Goal: Transaction & Acquisition: Purchase product/service

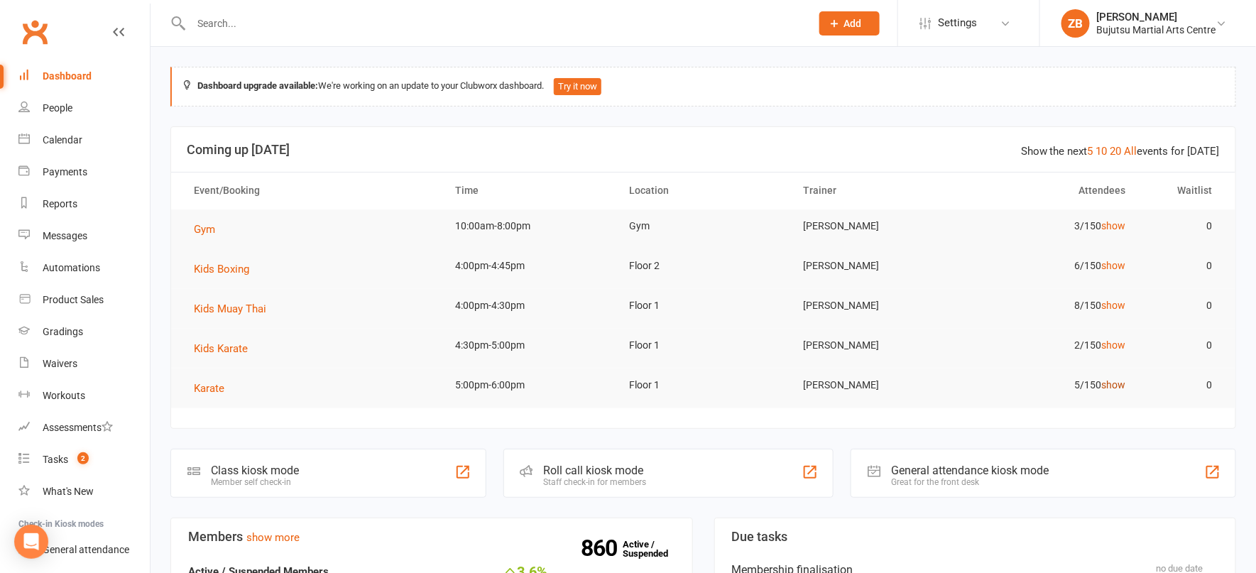
click at [1114, 383] on link "show" at bounding box center [1113, 384] width 24 height 11
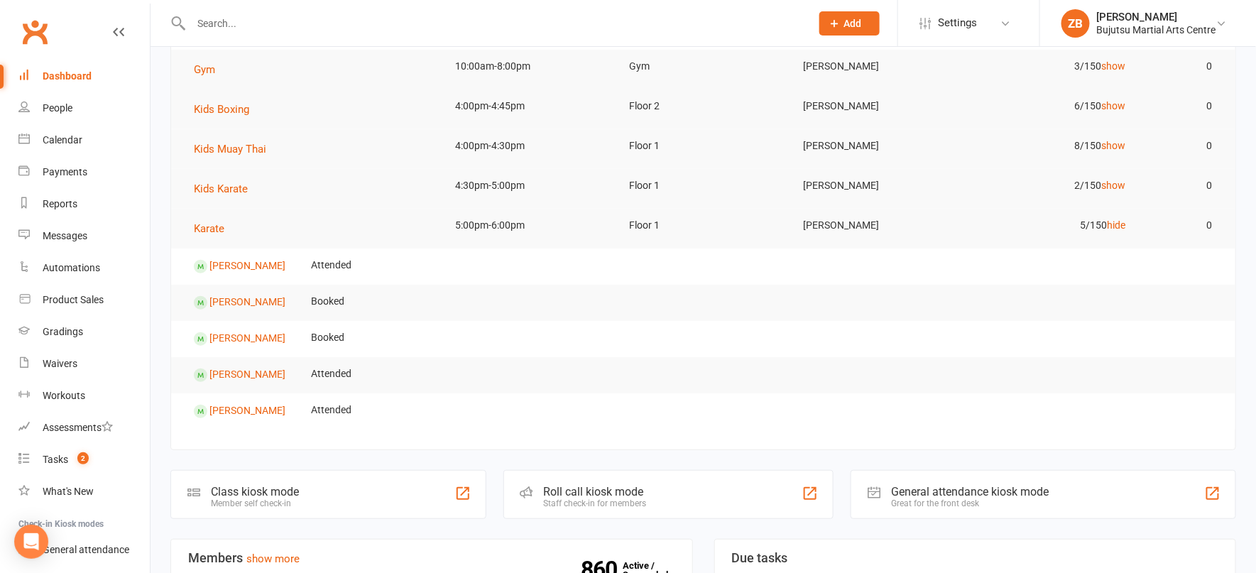
scroll to position [164, 0]
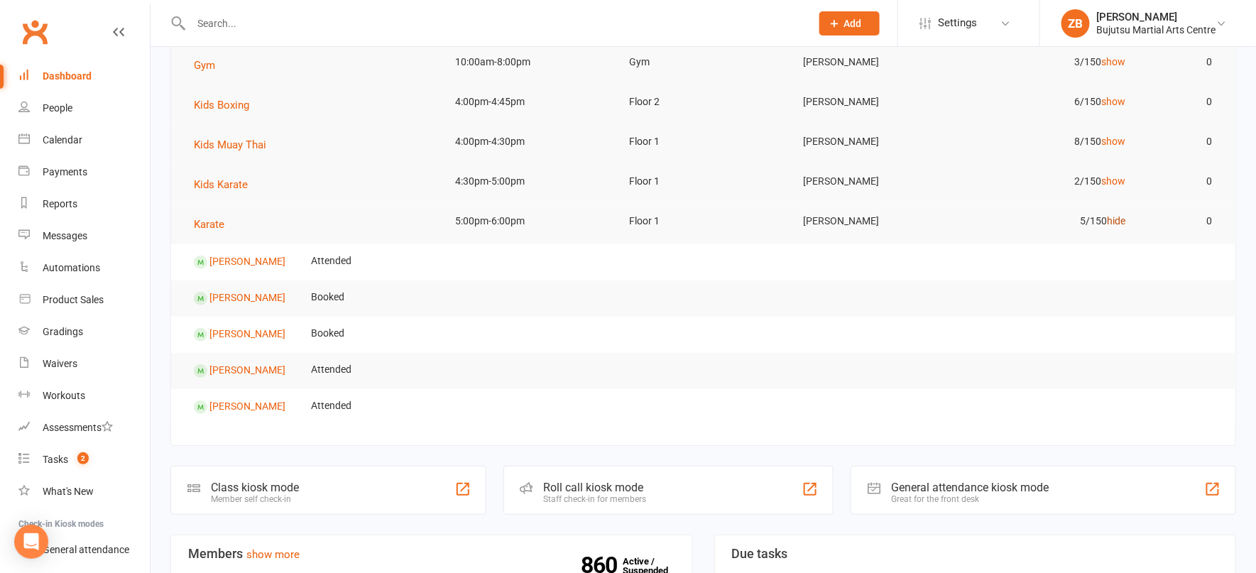
click at [1121, 224] on link "hide" at bounding box center [1116, 220] width 18 height 11
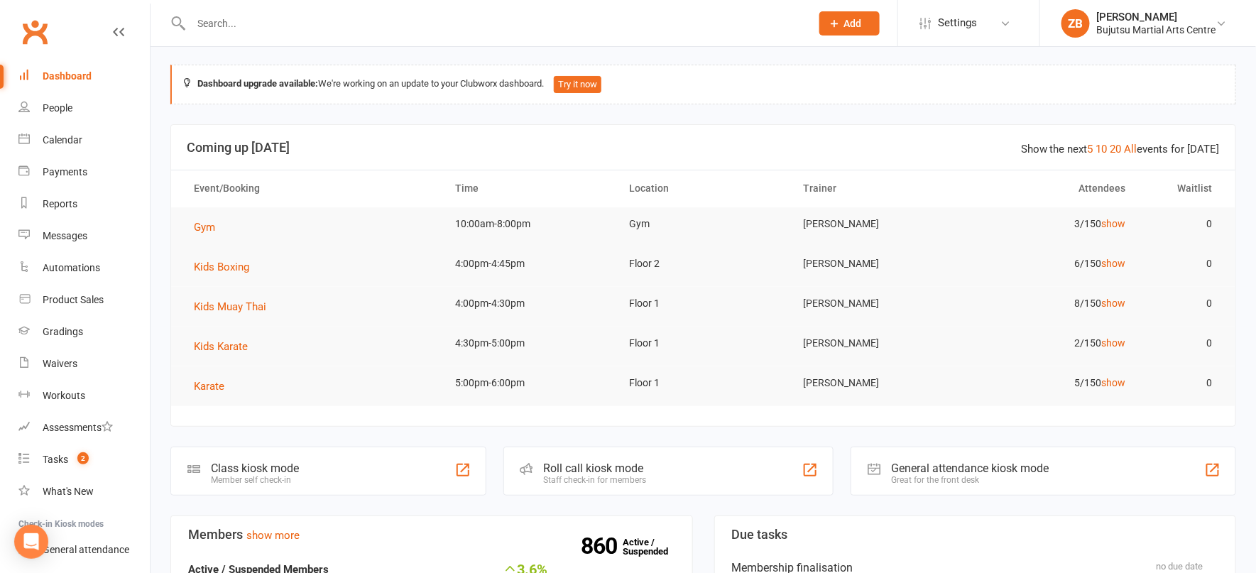
scroll to position [0, 0]
click at [1137, 153] on link "All" at bounding box center [1130, 151] width 13 height 13
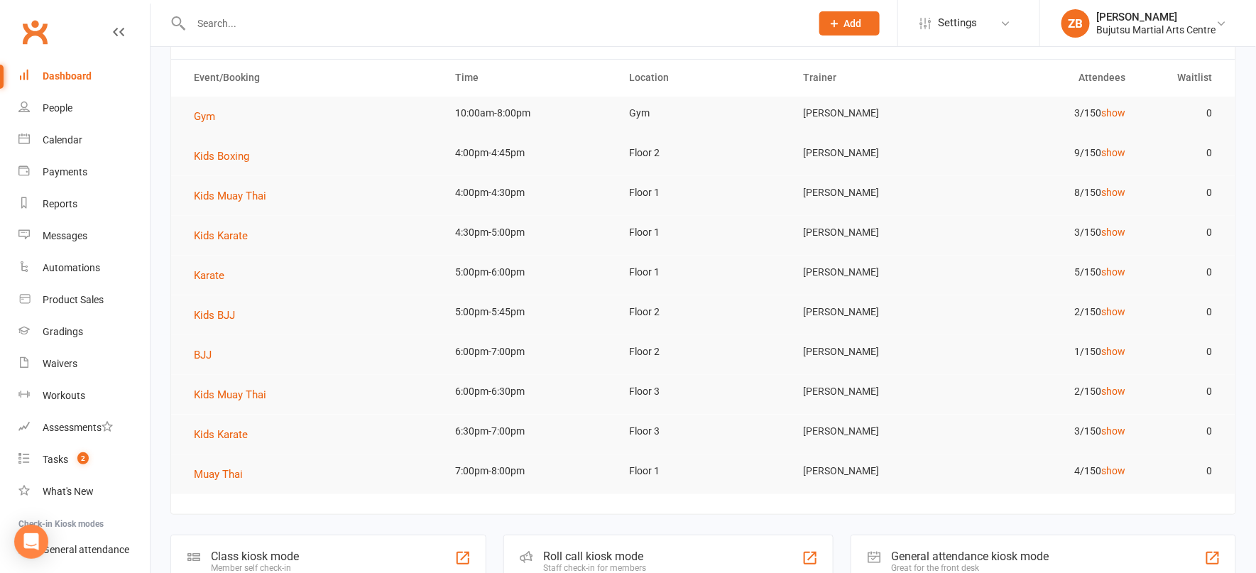
scroll to position [88, 0]
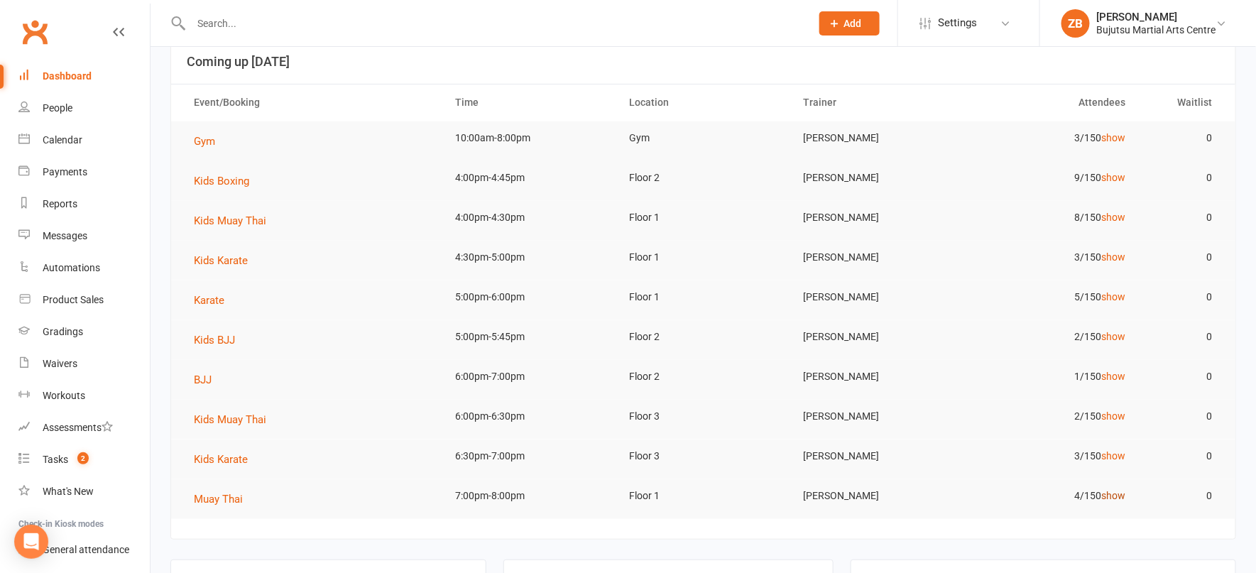
click at [1115, 490] on link "show" at bounding box center [1113, 495] width 24 height 11
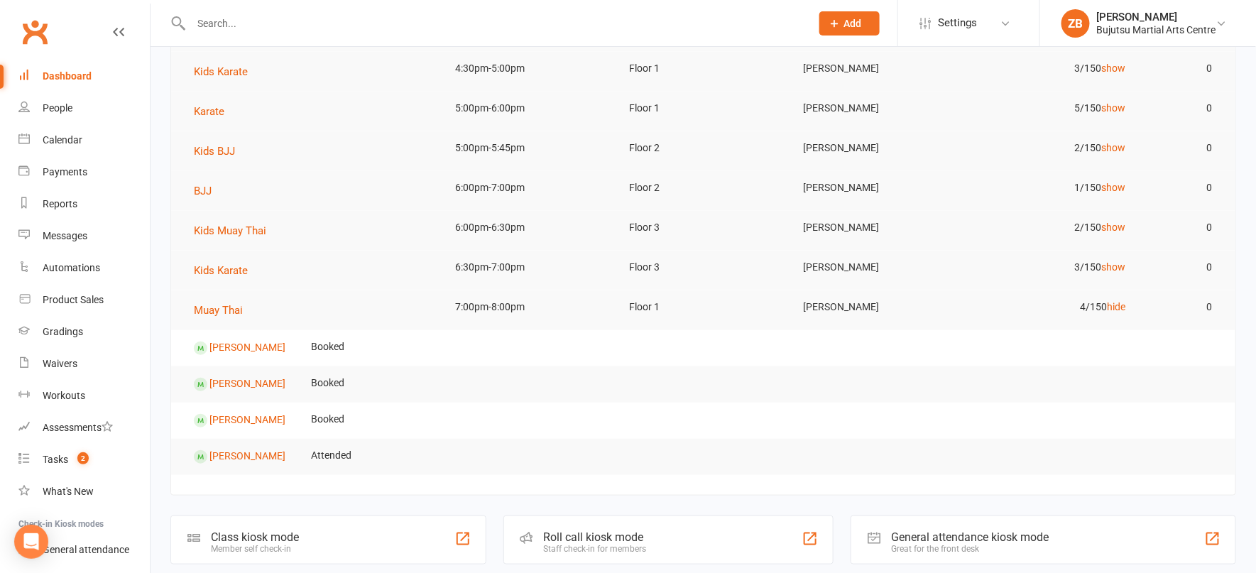
scroll to position [282, 0]
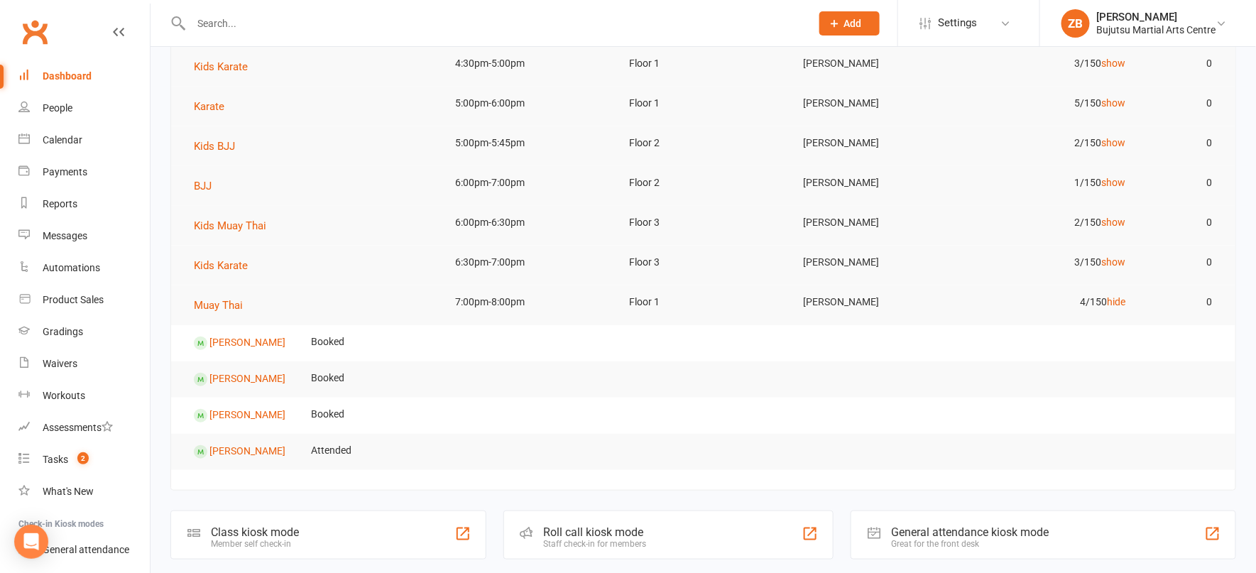
click at [1115, 296] on link "hide" at bounding box center [1116, 301] width 18 height 11
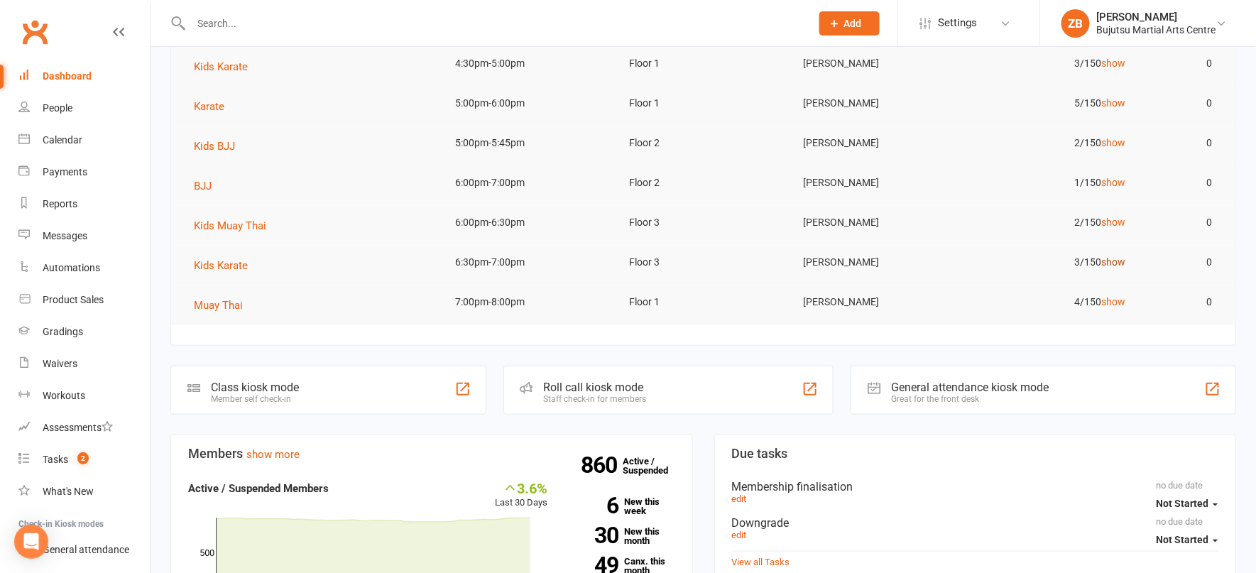
click at [1114, 263] on link "show" at bounding box center [1113, 261] width 24 height 11
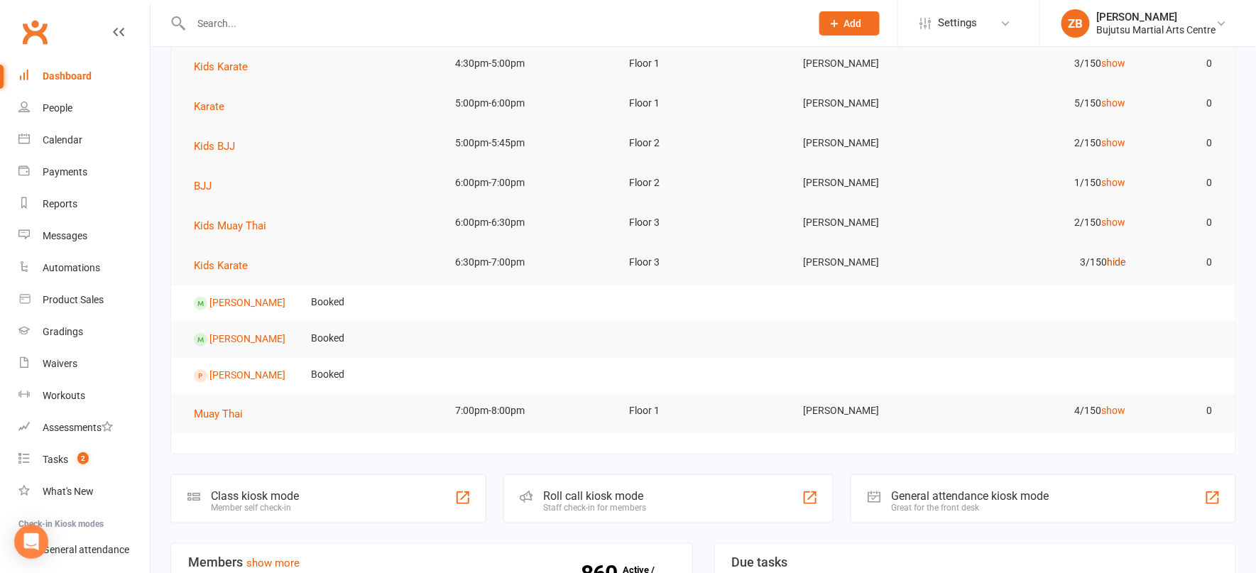
click at [1121, 263] on link "hide" at bounding box center [1116, 261] width 18 height 11
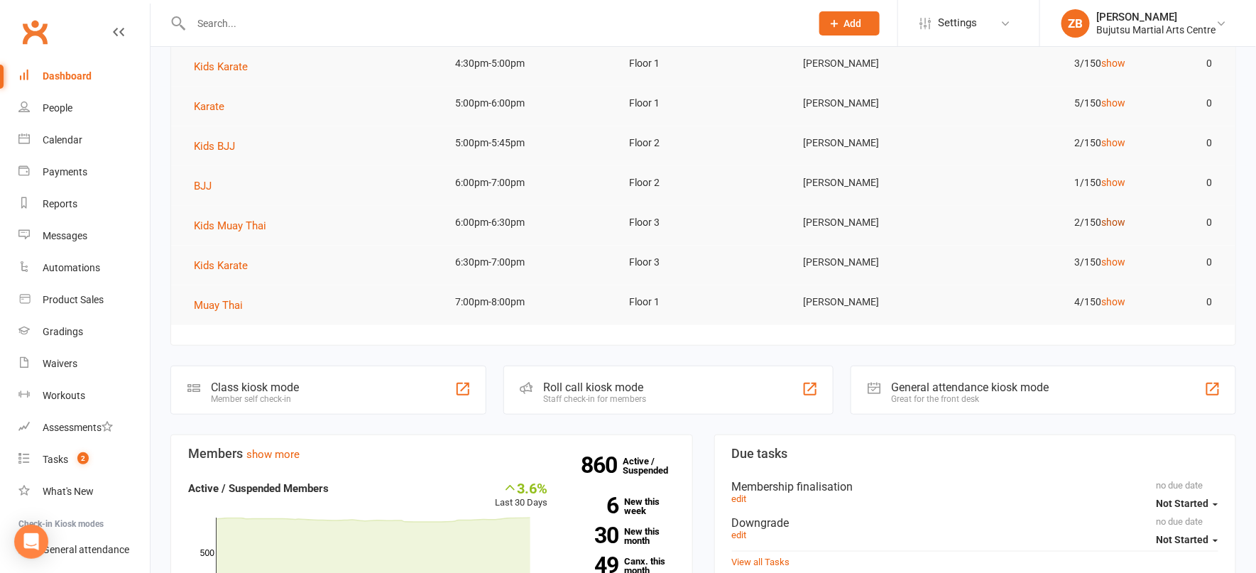
click at [1110, 216] on link "show" at bounding box center [1113, 221] width 24 height 11
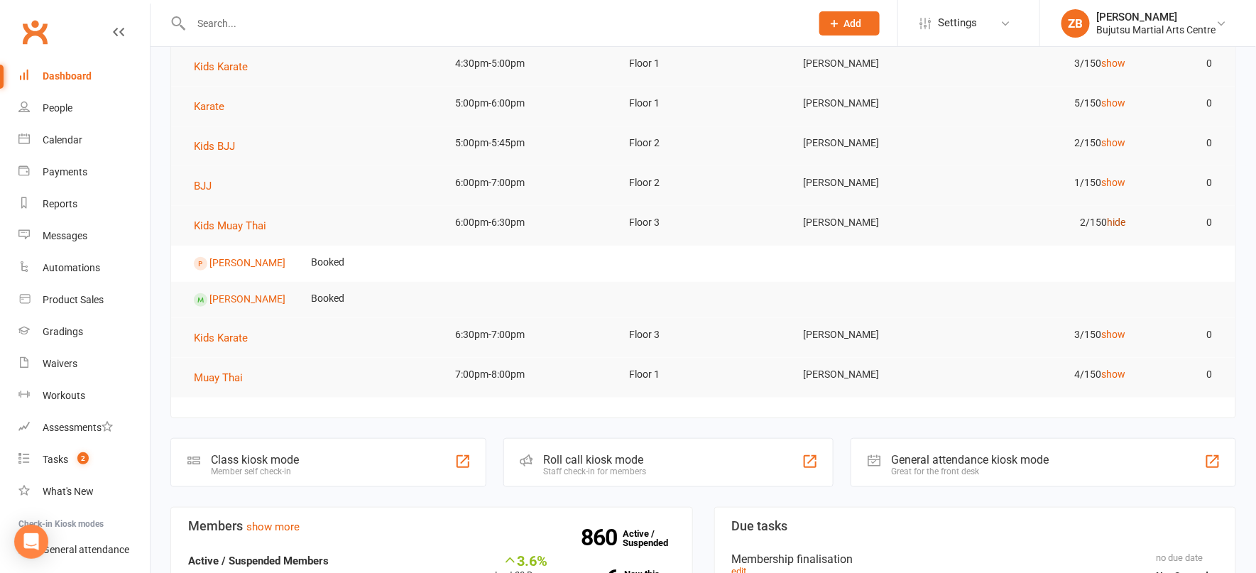
click at [1115, 216] on link "hide" at bounding box center [1116, 221] width 18 height 11
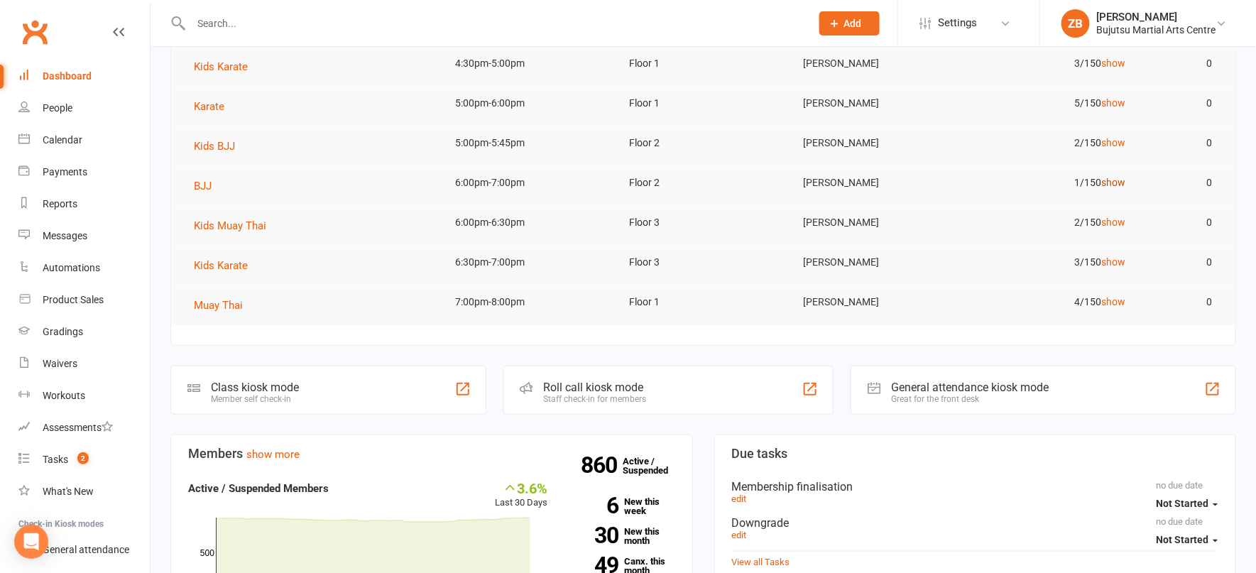
click at [1110, 180] on link "show" at bounding box center [1113, 182] width 24 height 11
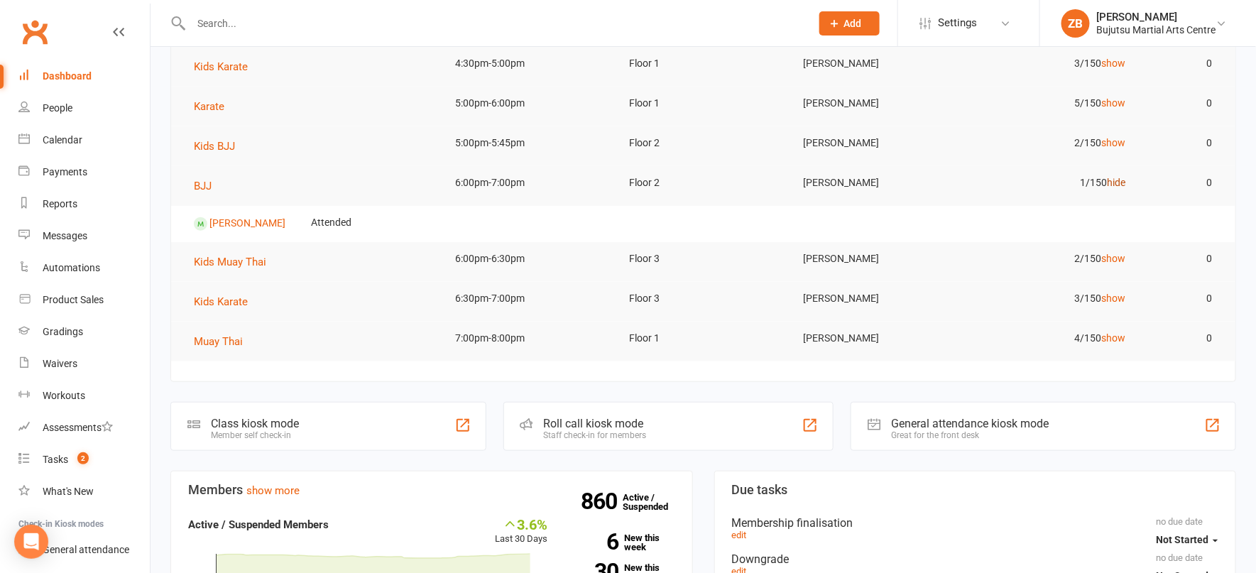
click at [1112, 183] on link "hide" at bounding box center [1116, 182] width 18 height 11
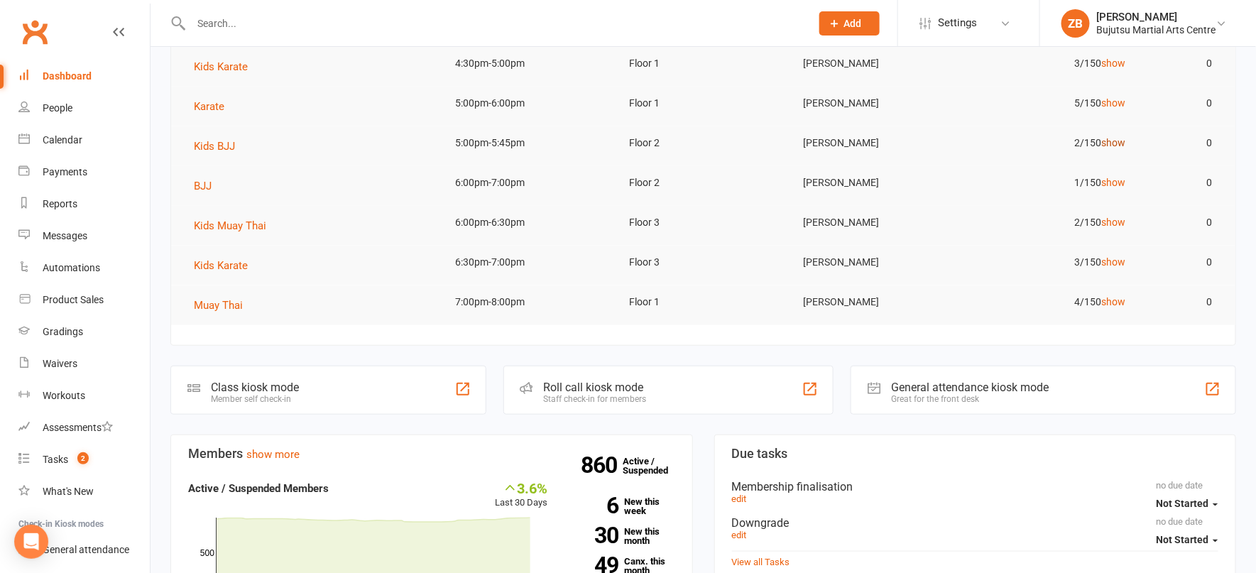
click at [1110, 138] on link "show" at bounding box center [1113, 142] width 24 height 11
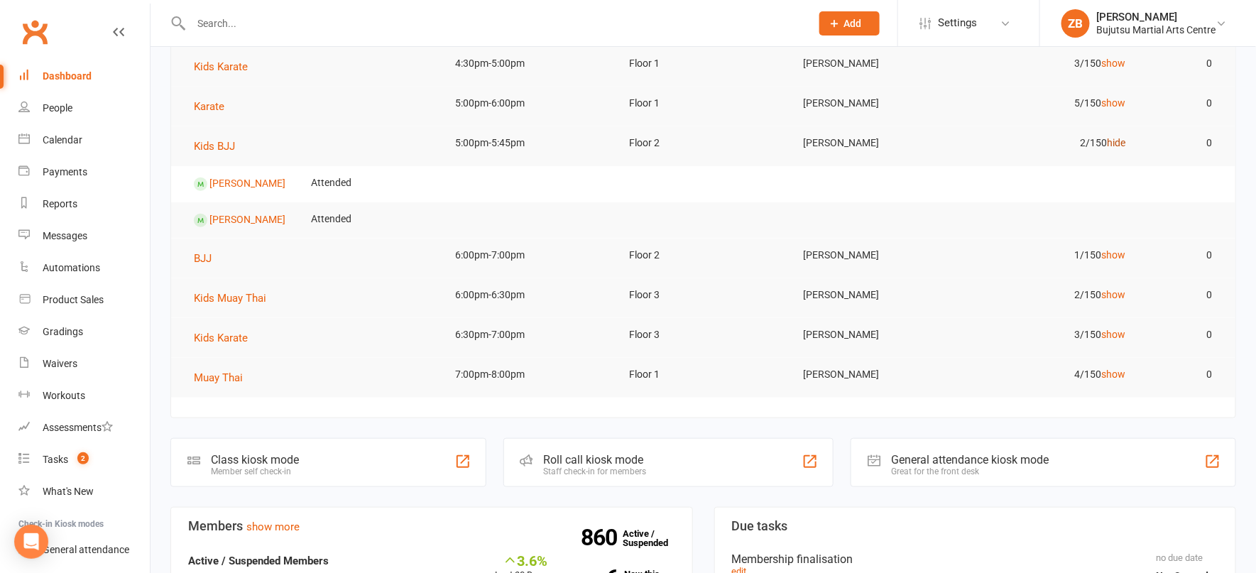
click at [1115, 142] on link "hide" at bounding box center [1116, 142] width 18 height 11
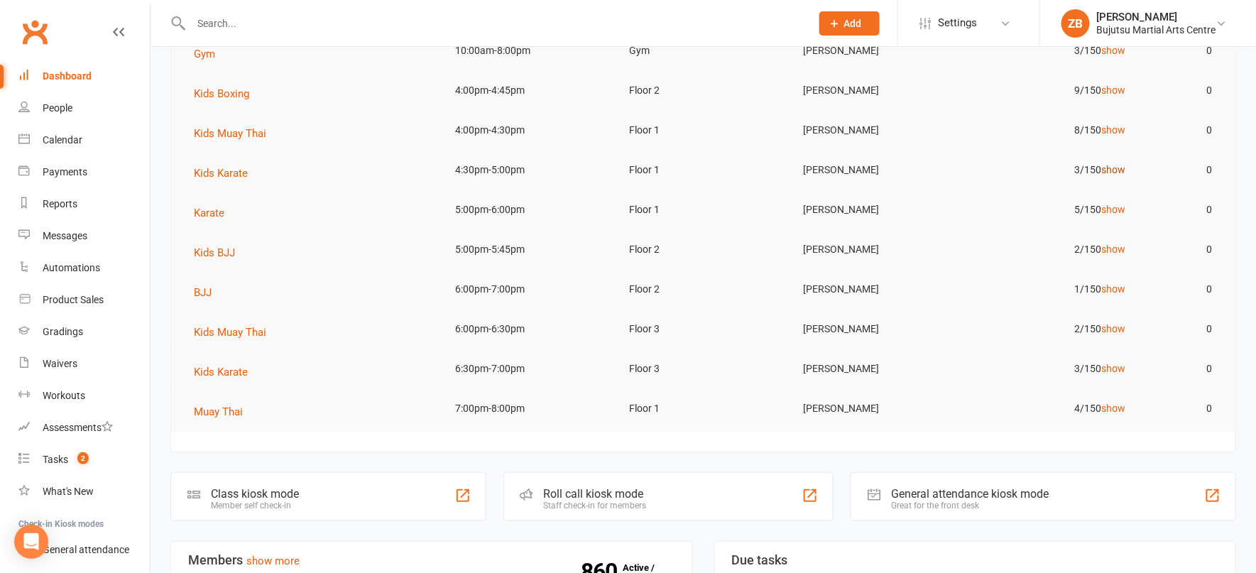
scroll to position [152, 0]
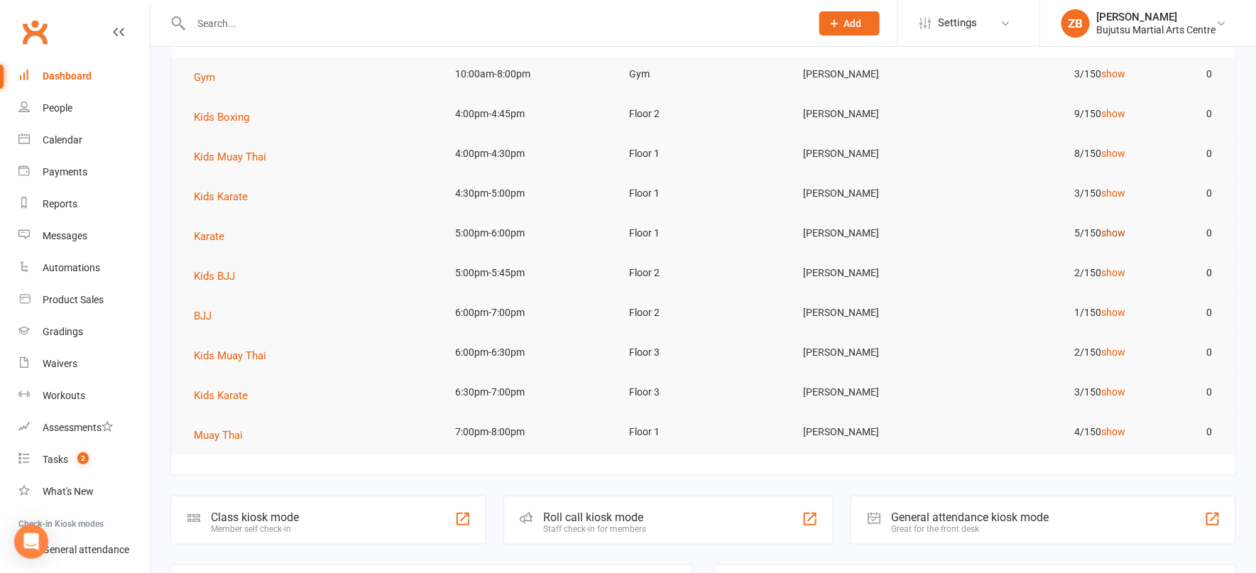
click at [1115, 235] on link "show" at bounding box center [1113, 232] width 24 height 11
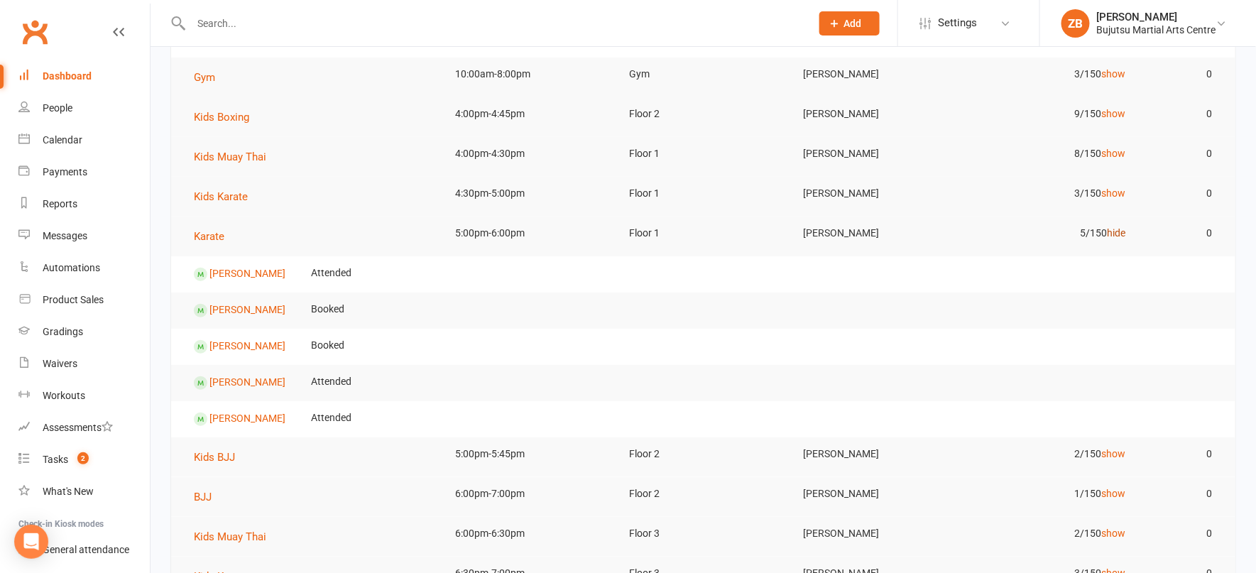
click at [1120, 236] on link "hide" at bounding box center [1116, 232] width 18 height 11
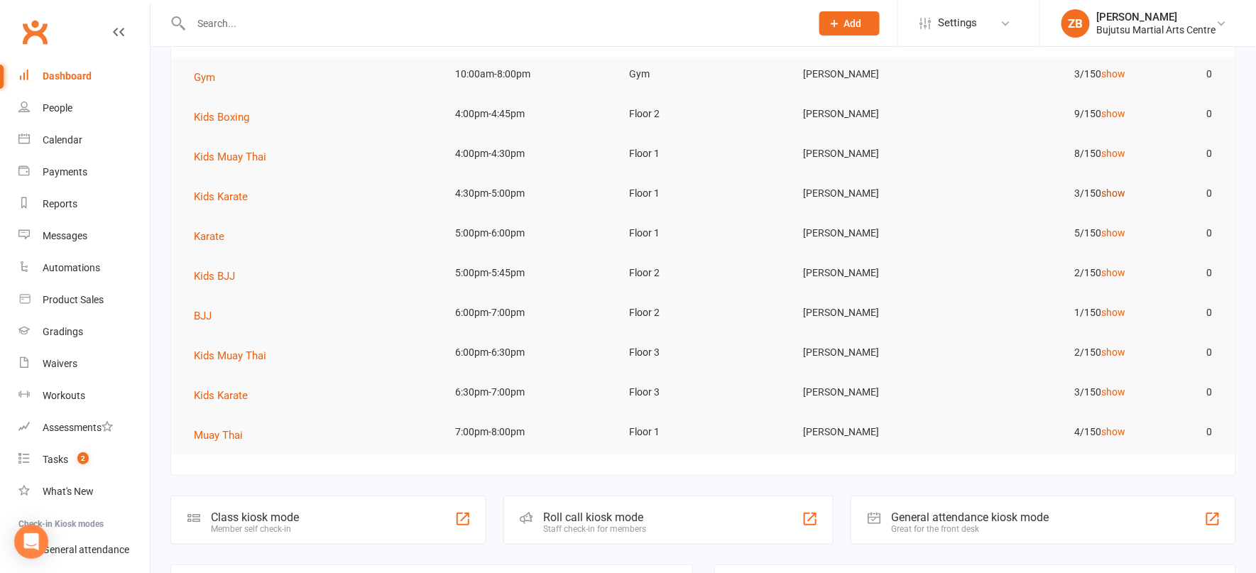
click at [1111, 195] on link "show" at bounding box center [1113, 192] width 24 height 11
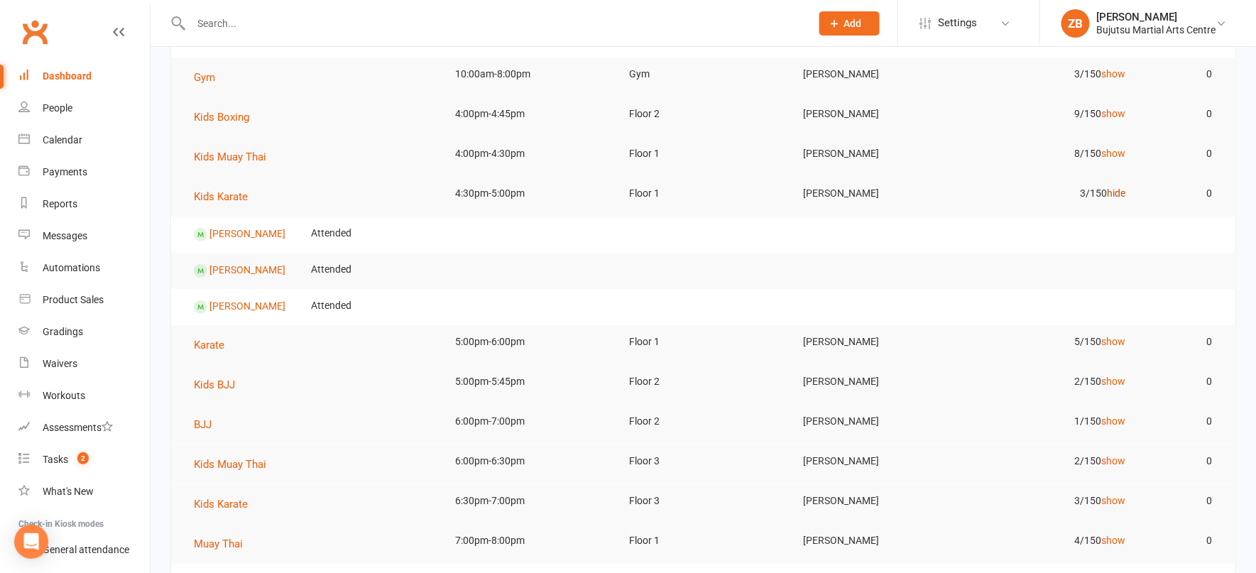
click at [1111, 195] on link "hide" at bounding box center [1116, 192] width 18 height 11
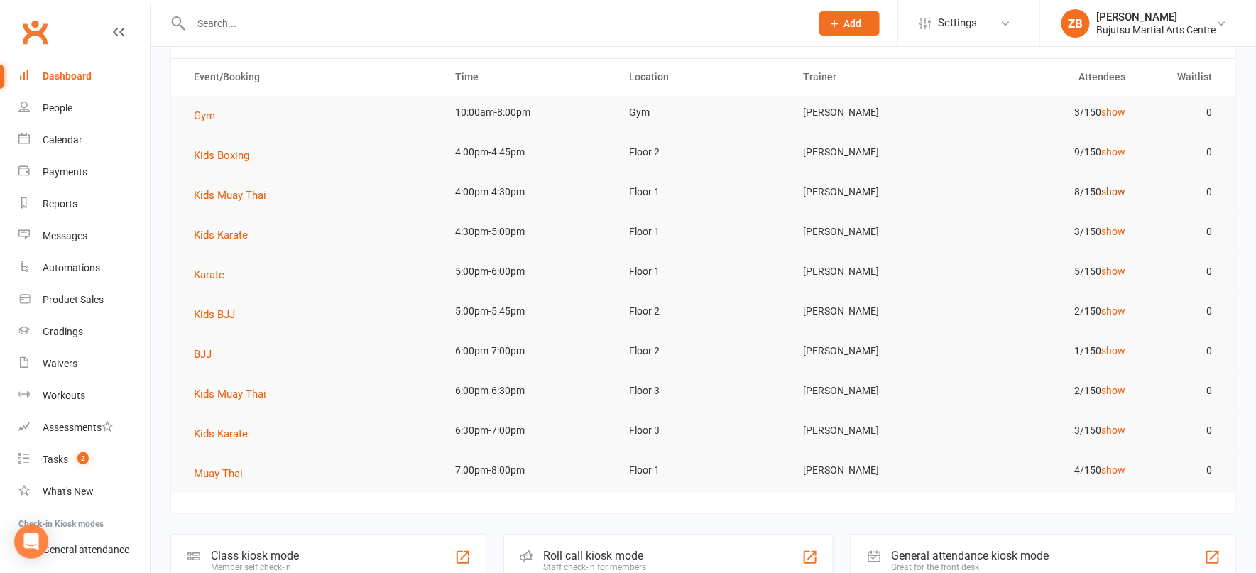
scroll to position [109, 0]
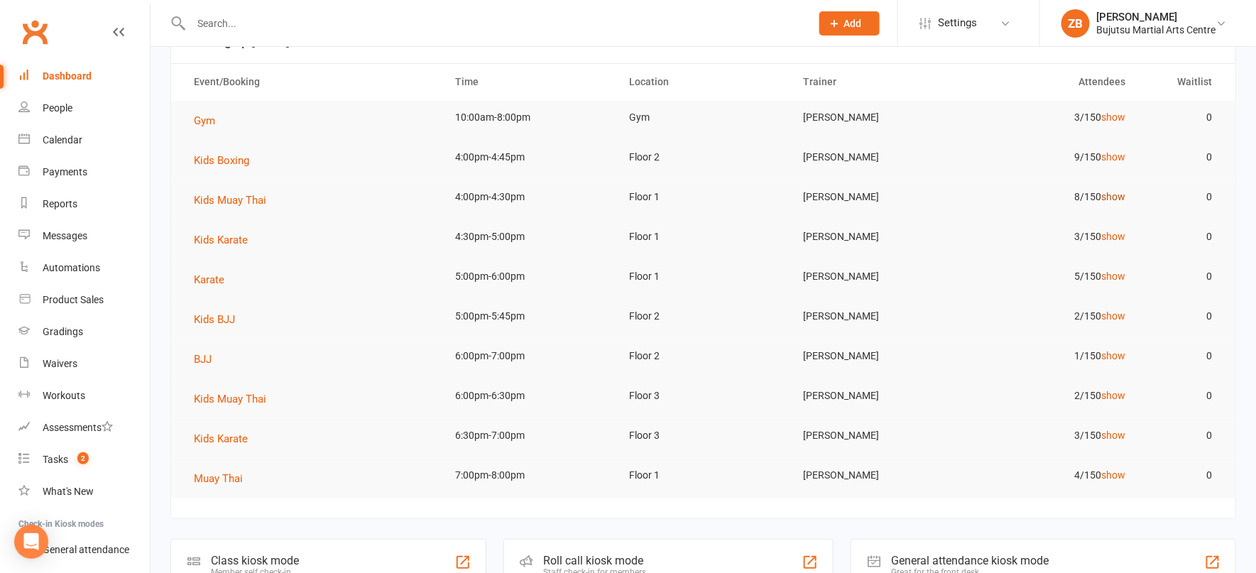
click at [1112, 198] on link "show" at bounding box center [1113, 196] width 24 height 11
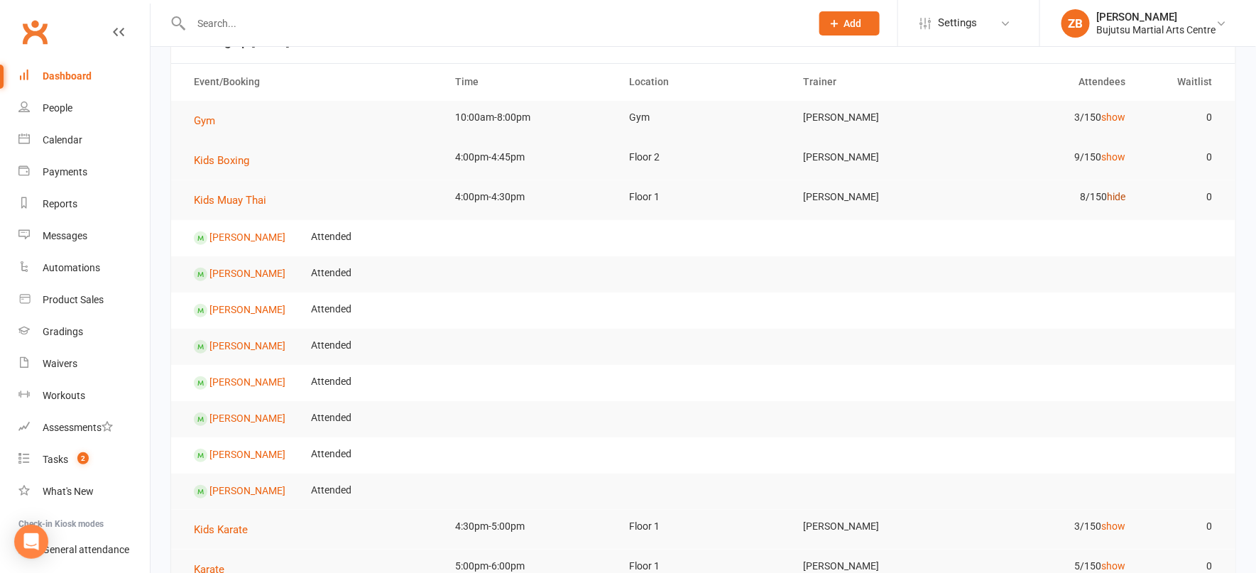
click at [1112, 194] on link "hide" at bounding box center [1116, 196] width 18 height 11
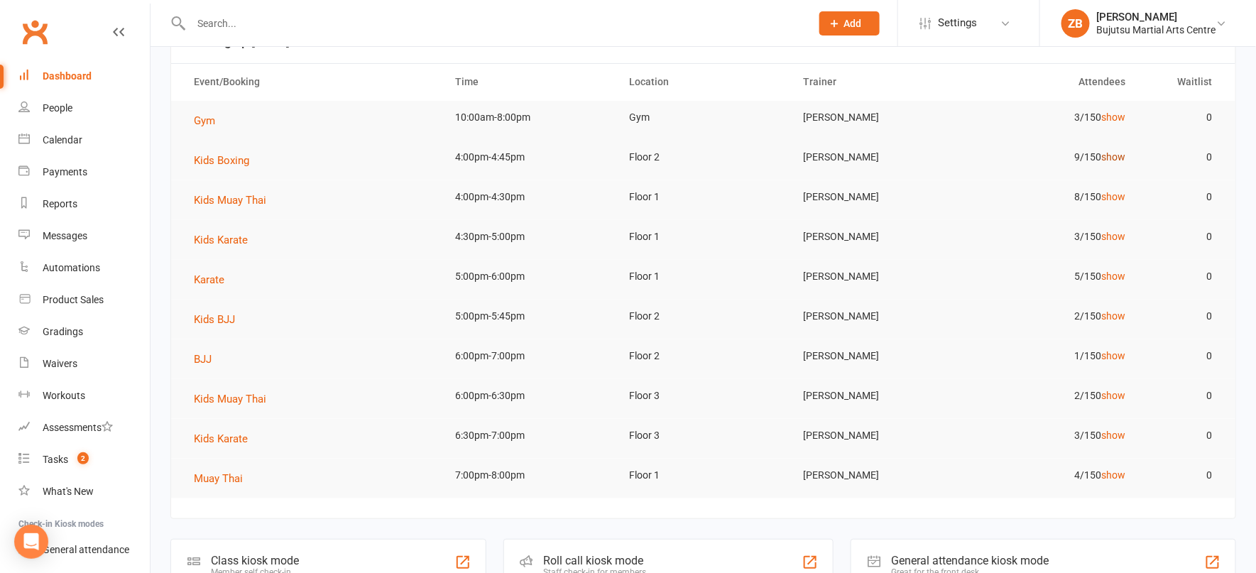
click at [1111, 157] on link "show" at bounding box center [1113, 156] width 24 height 11
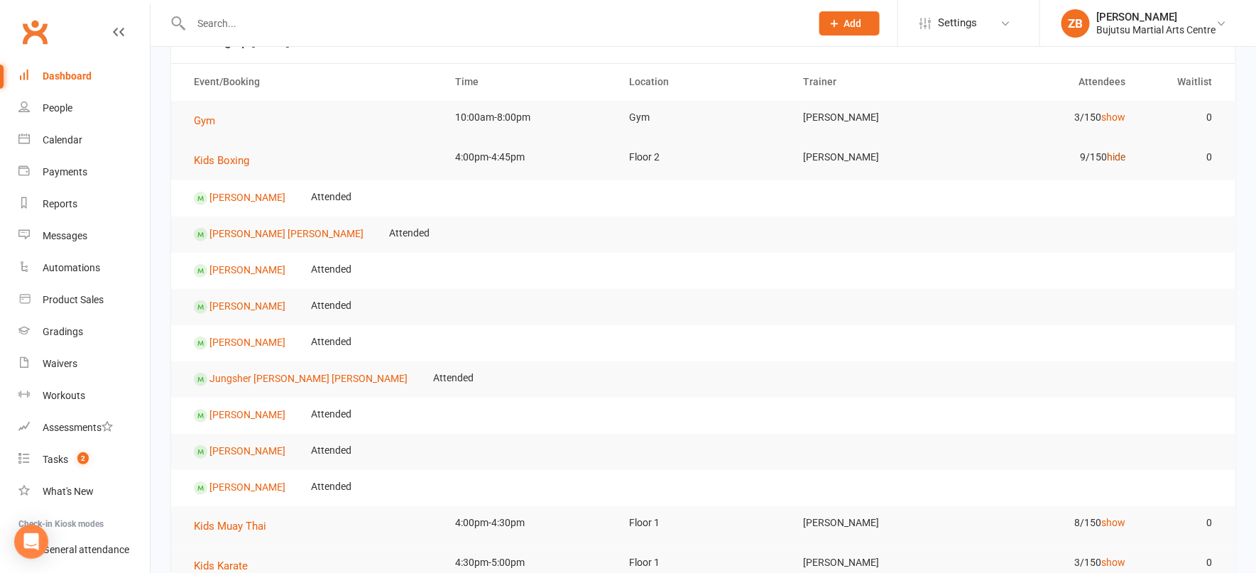
click at [1116, 160] on link "hide" at bounding box center [1116, 156] width 18 height 11
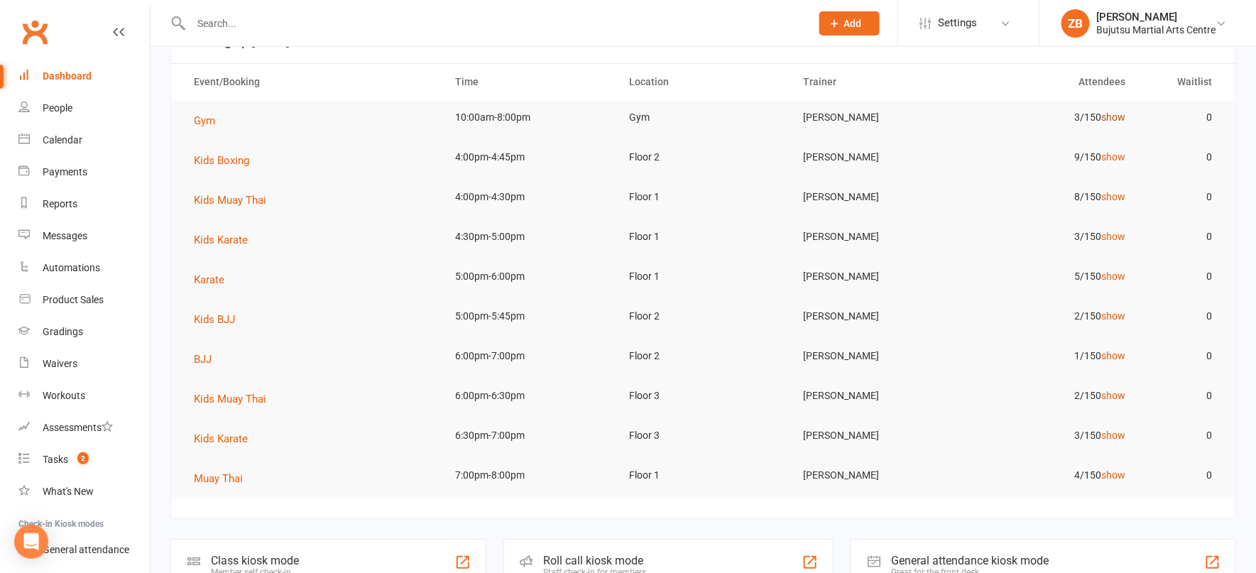
click at [1111, 118] on link "show" at bounding box center [1113, 116] width 24 height 11
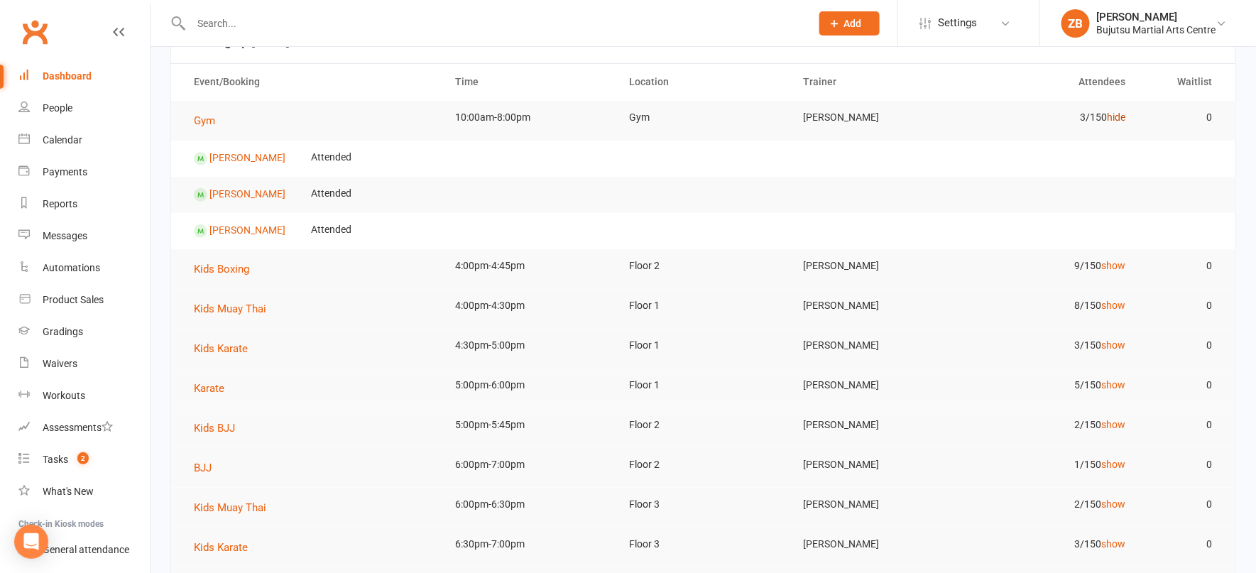
click at [1111, 117] on link "hide" at bounding box center [1116, 116] width 18 height 11
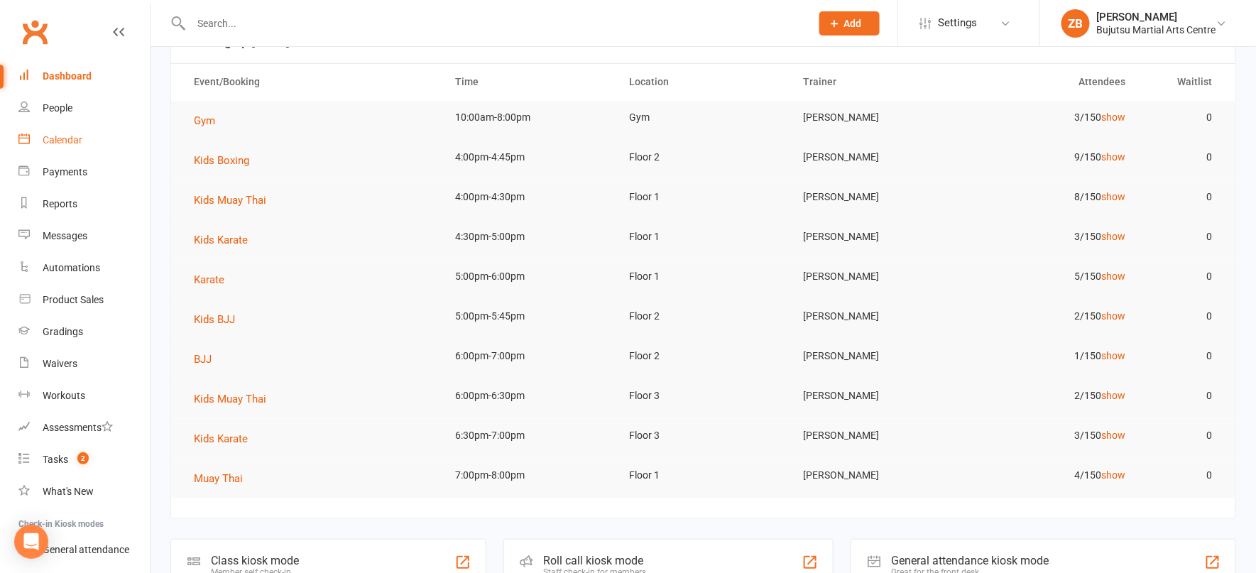
click at [61, 146] on link "Calendar" at bounding box center [83, 140] width 131 height 32
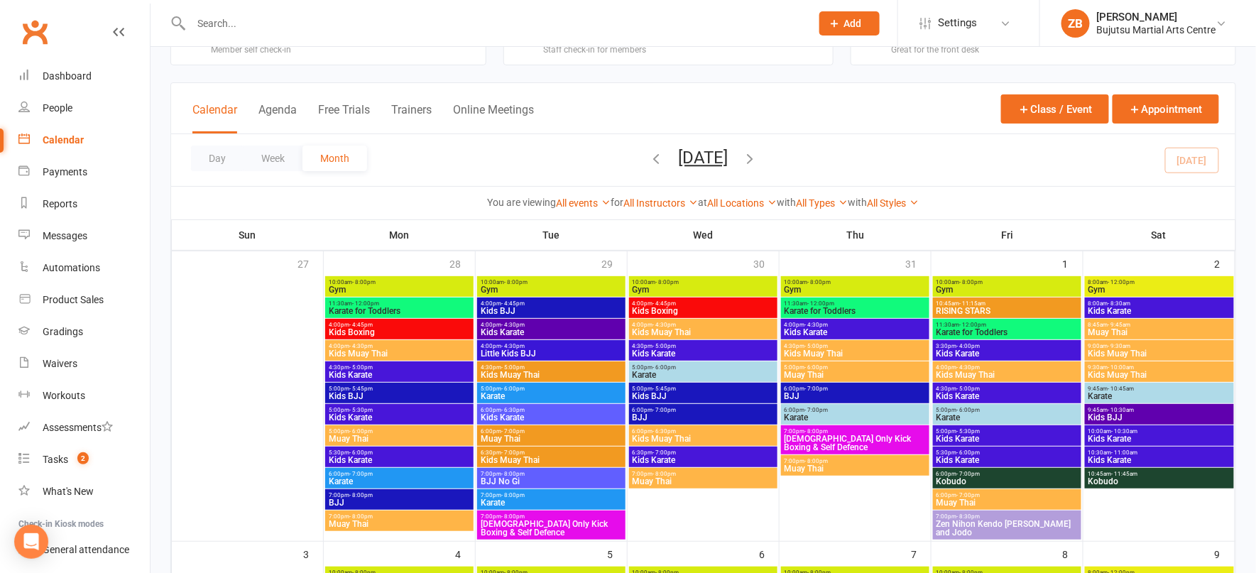
scroll to position [48, 0]
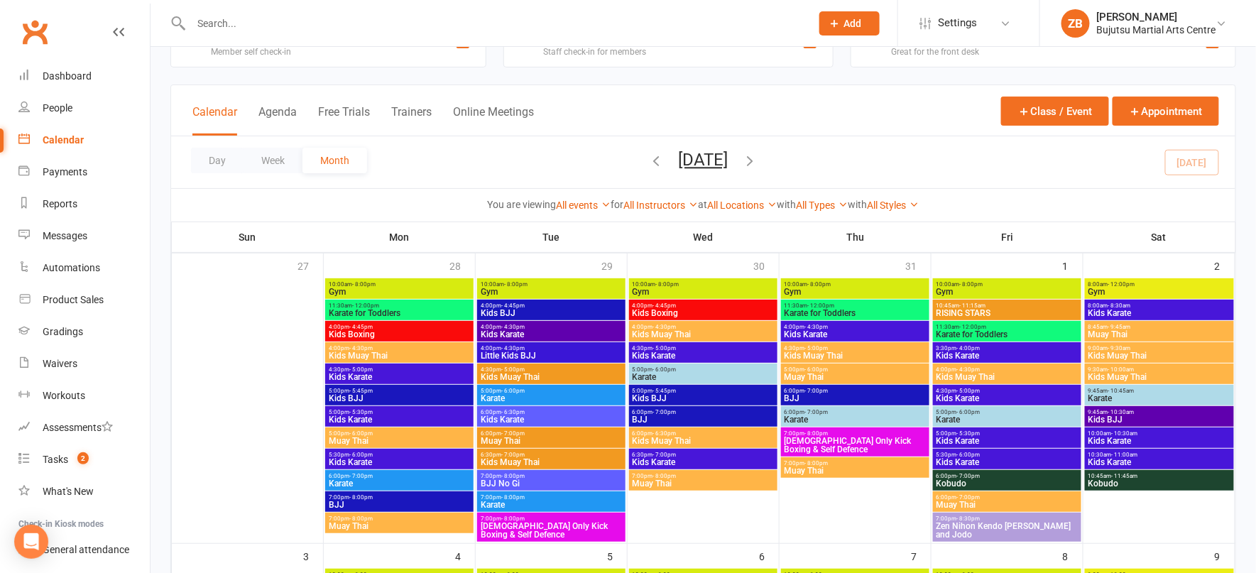
click at [758, 161] on icon "button" at bounding box center [750, 161] width 16 height 16
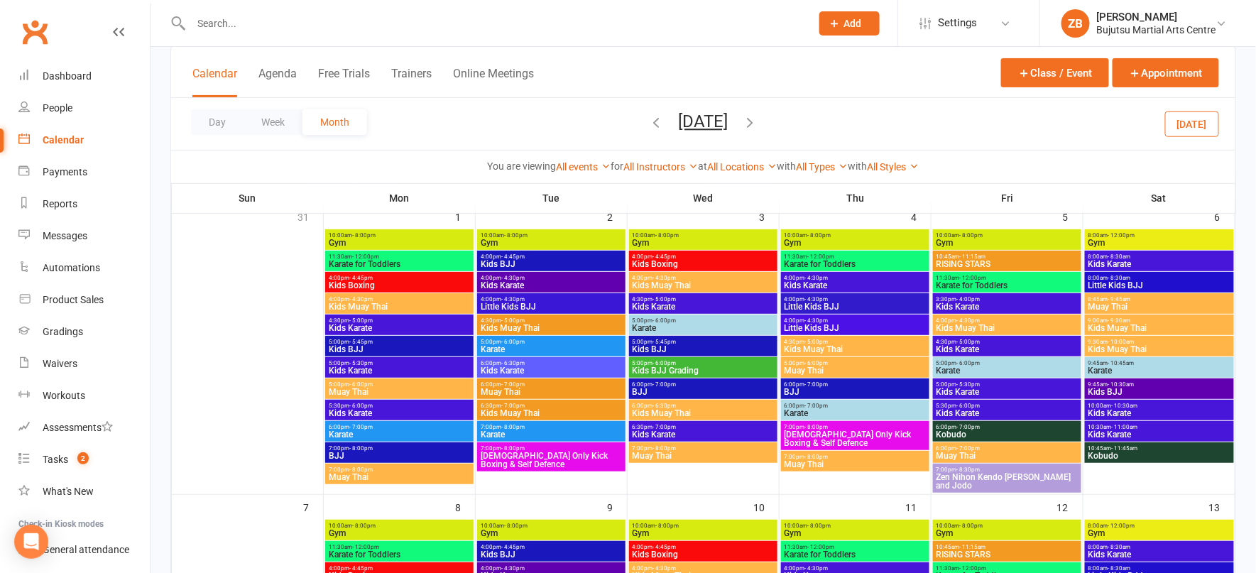
scroll to position [106, 0]
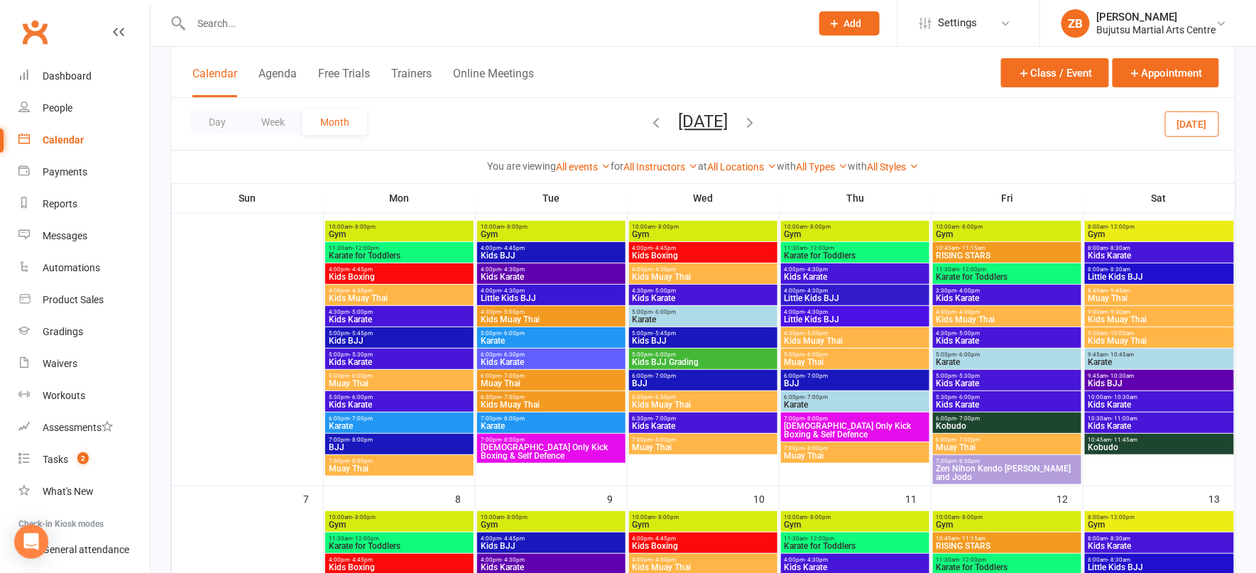
click at [700, 358] on span "Kids BJJ Grading" at bounding box center [703, 362] width 143 height 9
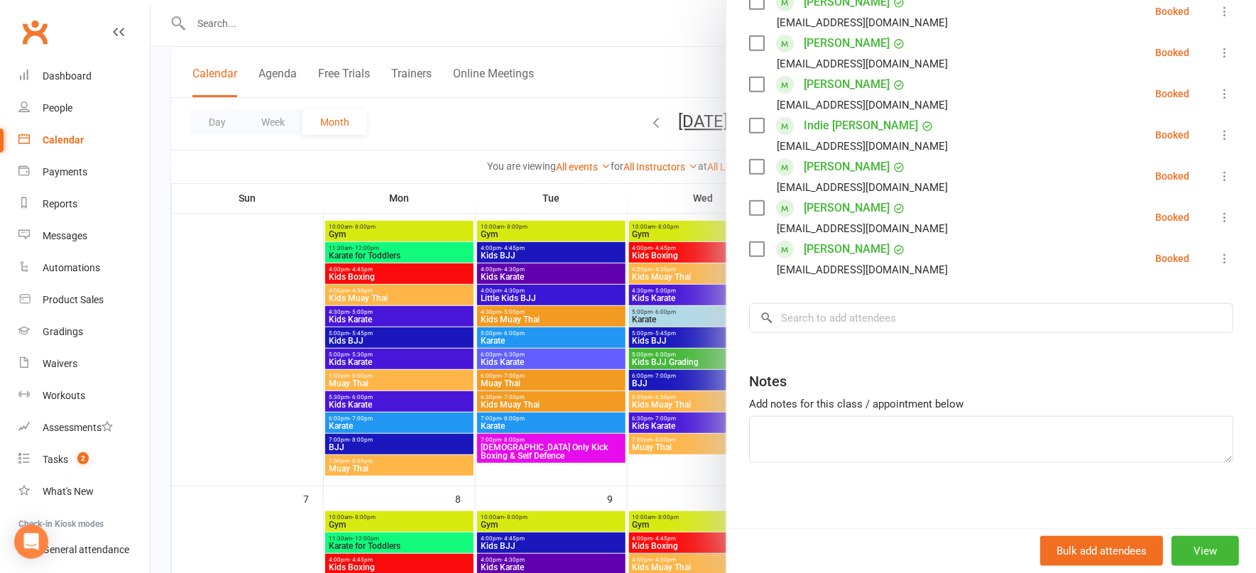
scroll to position [319, 0]
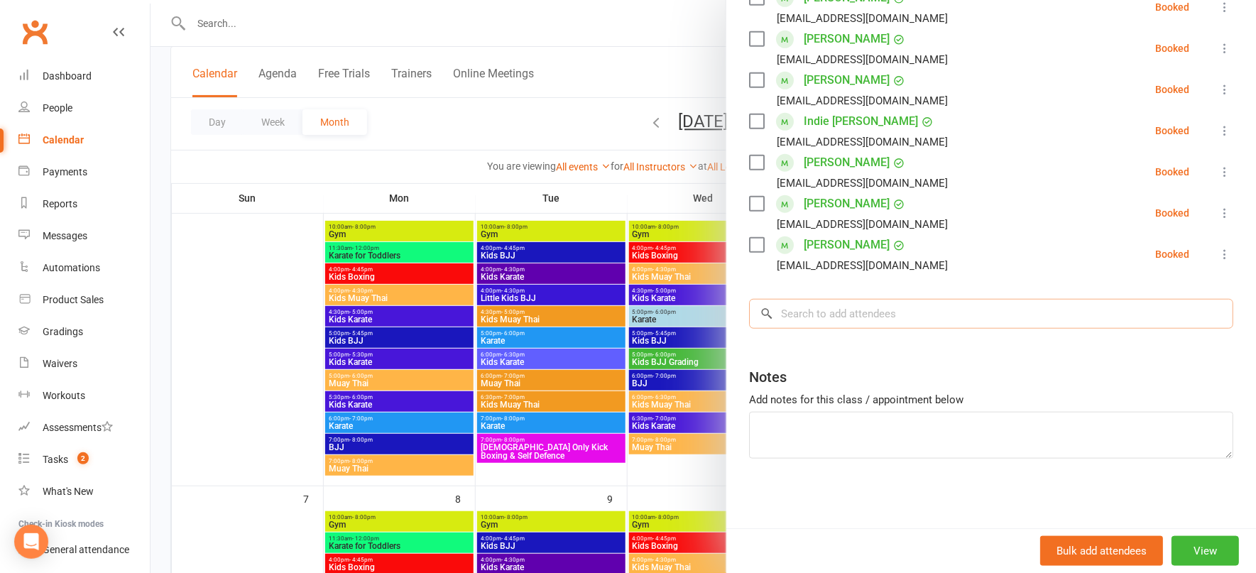
click at [860, 317] on input "search" at bounding box center [991, 314] width 484 height 30
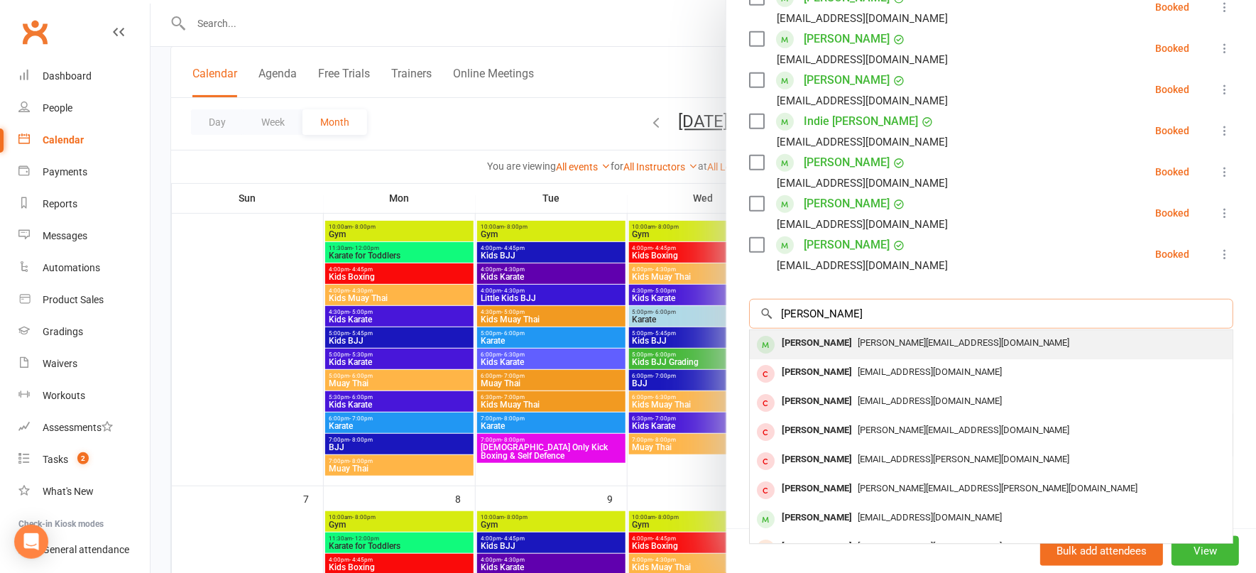
type input "[PERSON_NAME]"
click at [798, 341] on div "[PERSON_NAME]" at bounding box center [817, 343] width 82 height 21
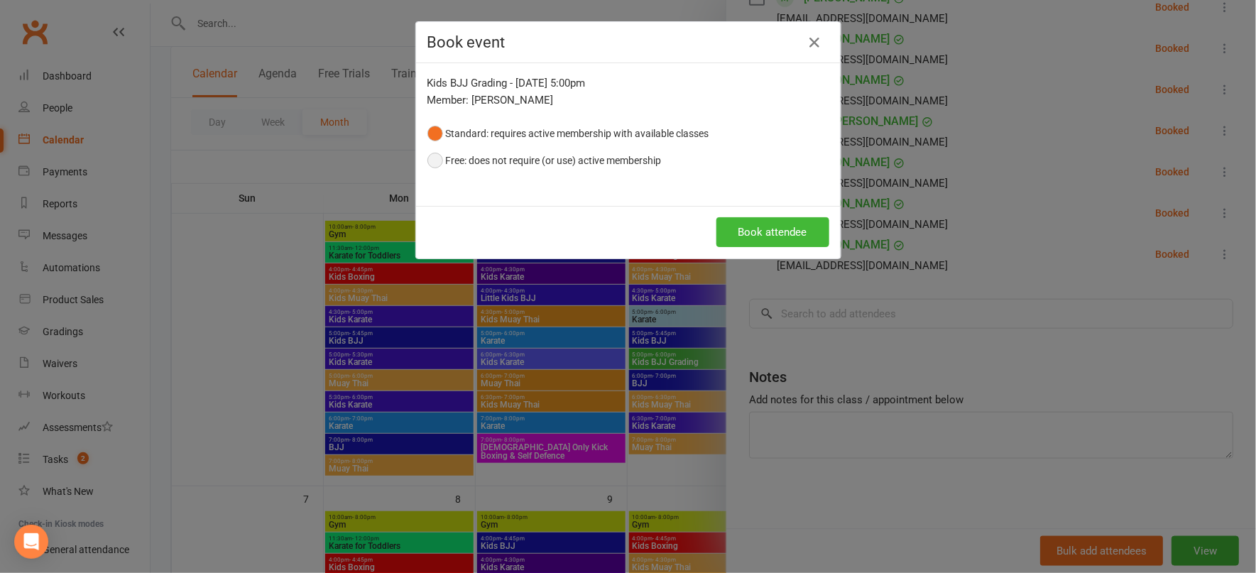
click at [447, 161] on button "Free: does not require (or use) active membership" at bounding box center [544, 160] width 234 height 27
click at [739, 228] on button "Book attendee" at bounding box center [772, 232] width 113 height 30
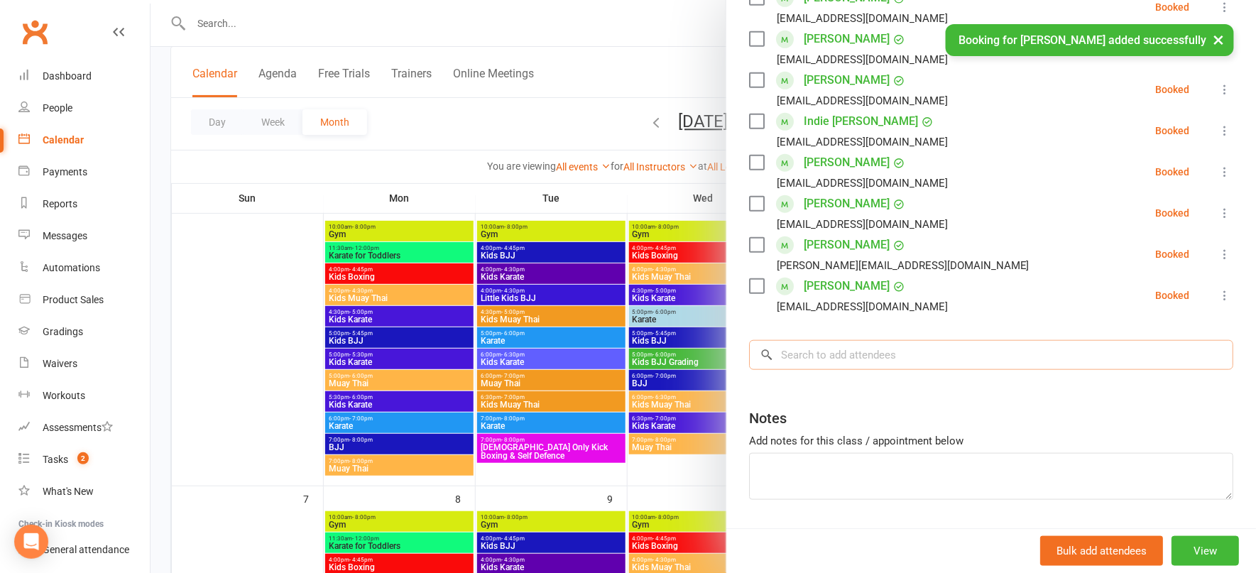
click at [828, 347] on input "search" at bounding box center [991, 355] width 484 height 30
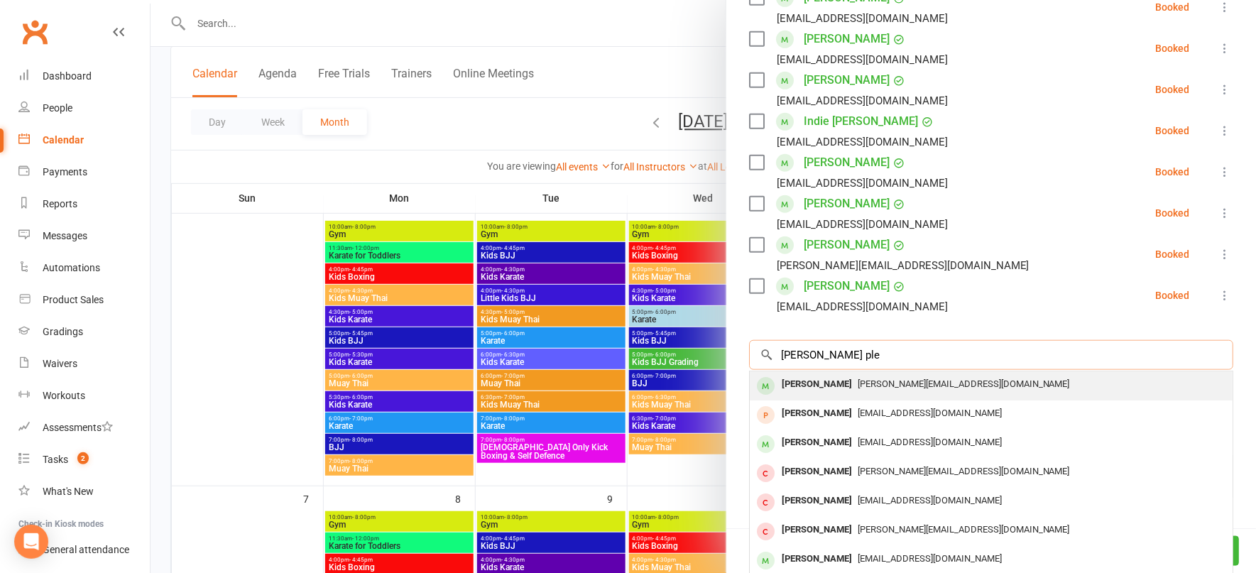
type input "[PERSON_NAME] ple"
click at [926, 382] on span "[PERSON_NAME][EMAIL_ADDRESS][DOMAIN_NAME]" at bounding box center [963, 383] width 212 height 11
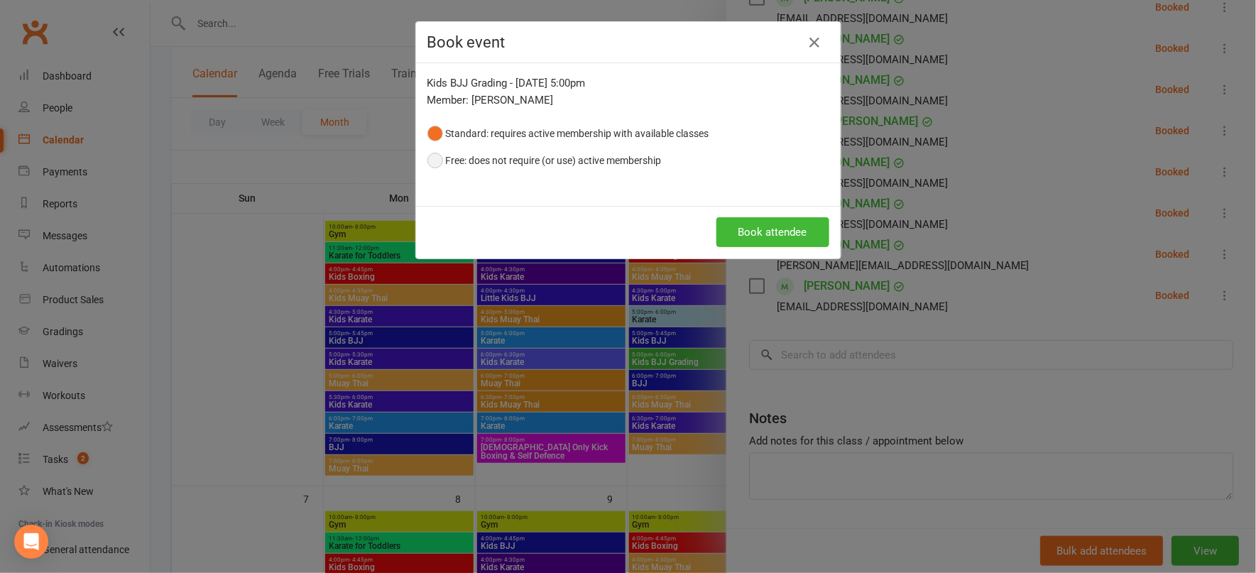
click at [434, 165] on button "Free: does not require (or use) active membership" at bounding box center [544, 160] width 234 height 27
click at [767, 234] on button "Book attendee" at bounding box center [772, 232] width 113 height 30
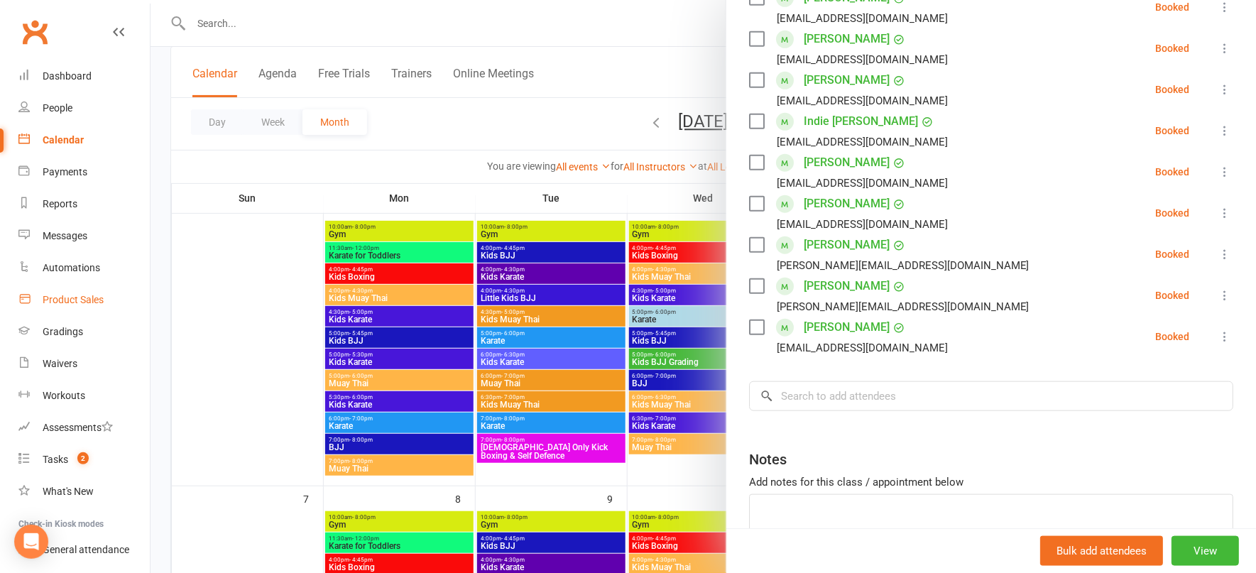
click at [101, 309] on link "Product Sales" at bounding box center [83, 300] width 131 height 32
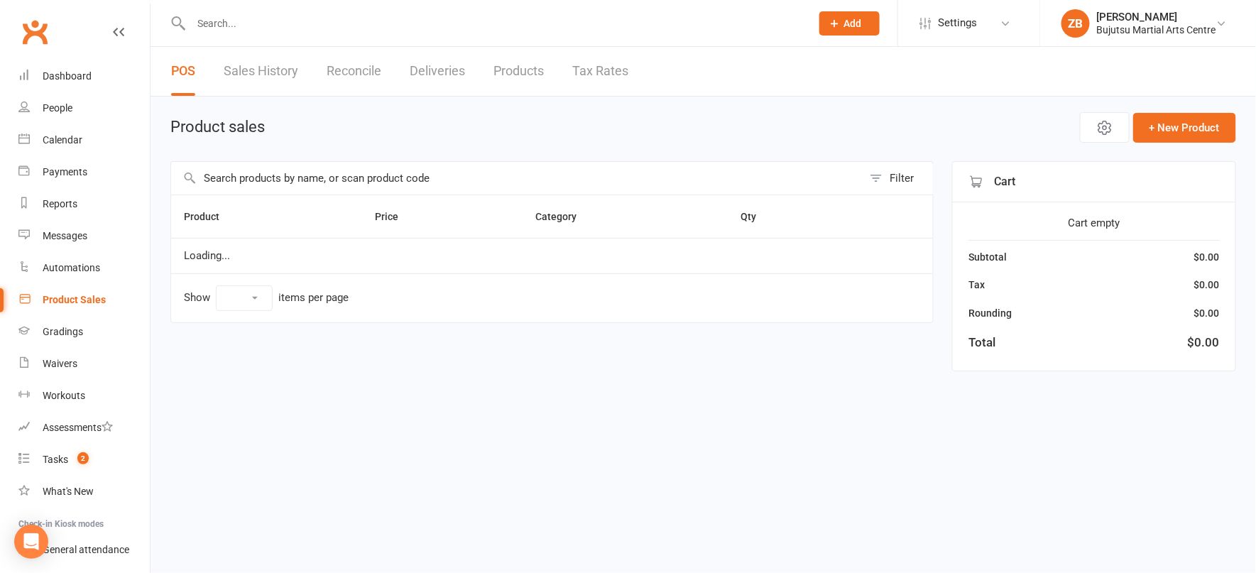
select select "10"
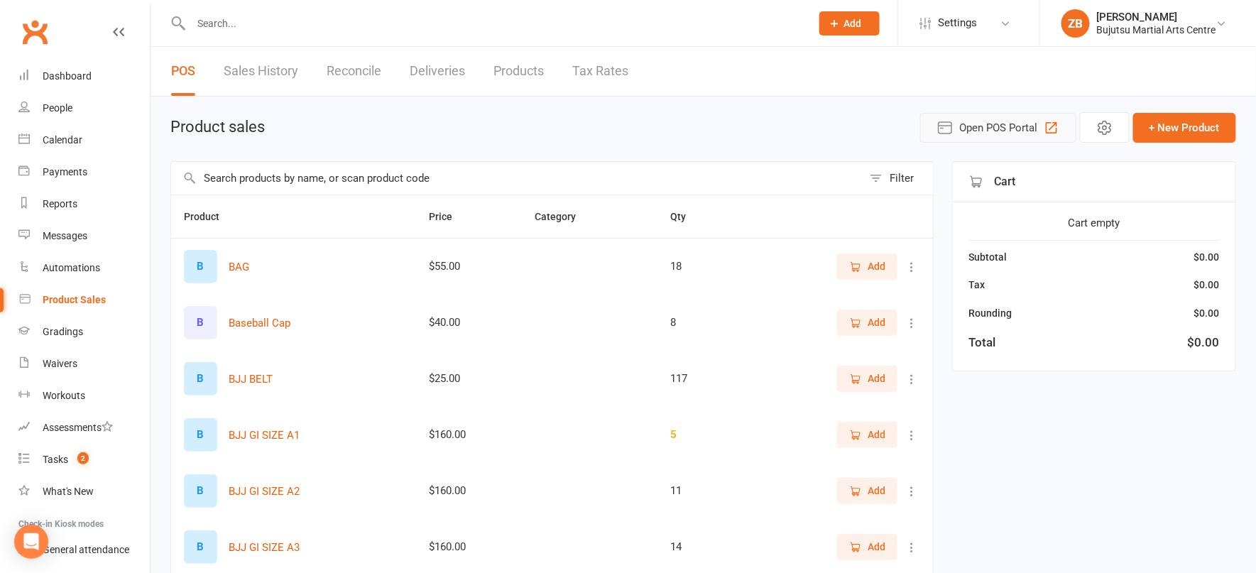
click at [975, 123] on span "Open POS Portal" at bounding box center [998, 127] width 78 height 17
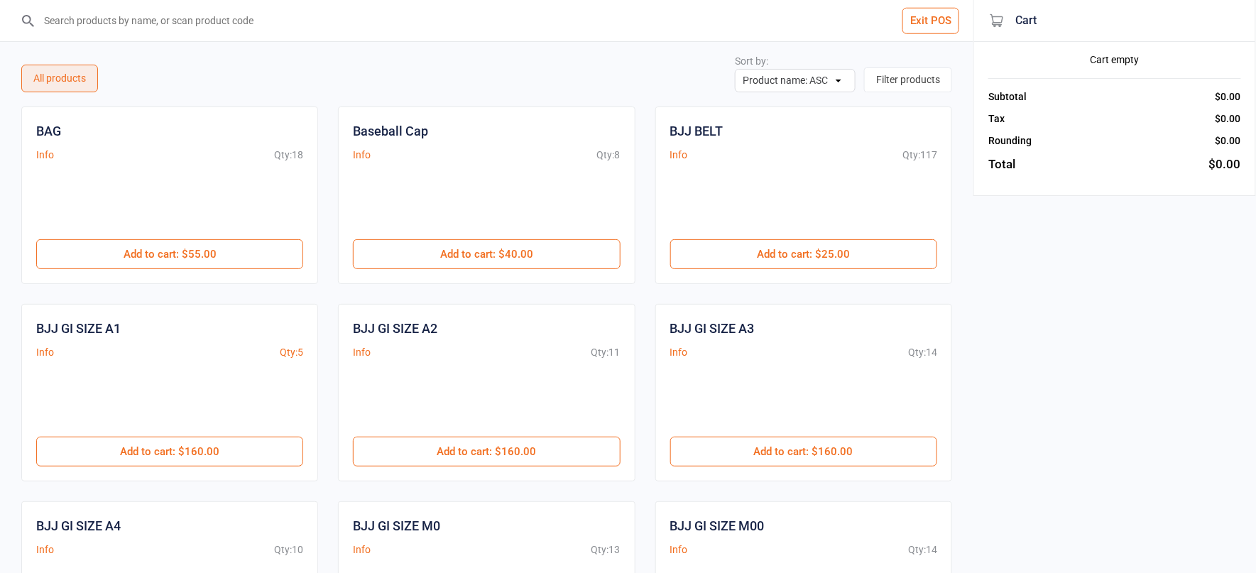
click at [500, 18] on input "search" at bounding box center [495, 20] width 916 height 41
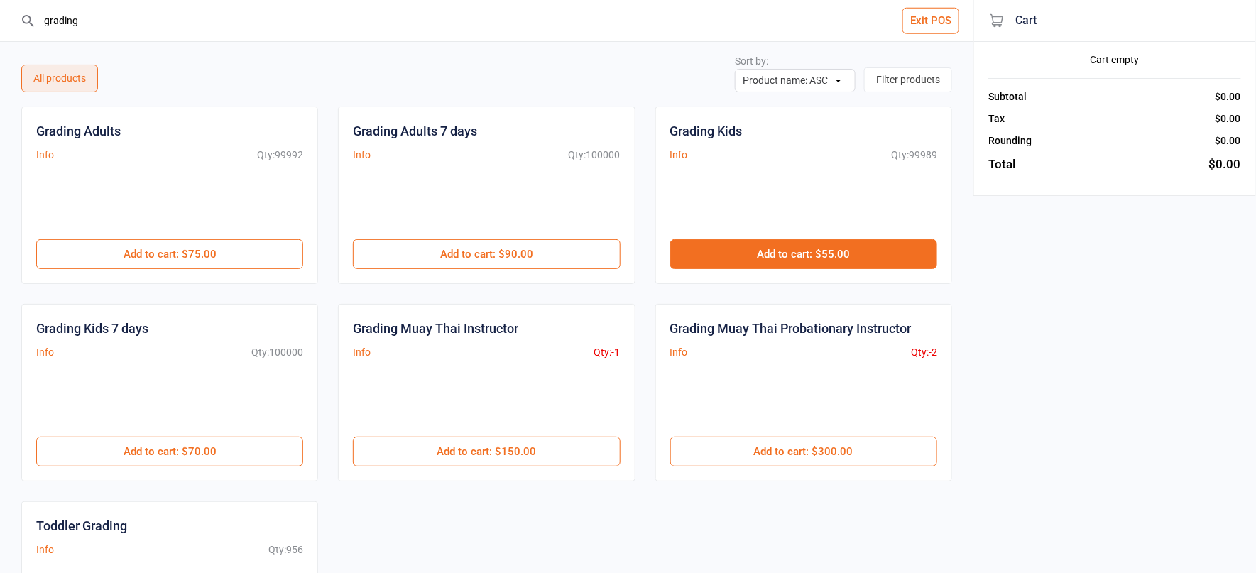
type input "grading"
click at [808, 248] on button "Add to cart : $55.00" at bounding box center [803, 254] width 267 height 30
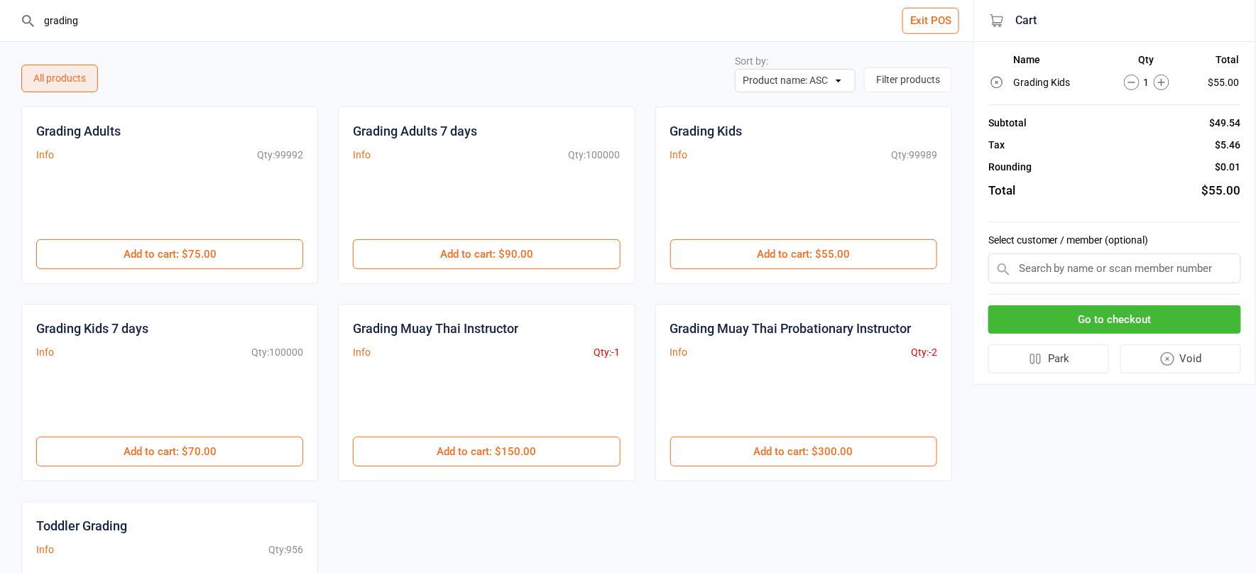
click at [1031, 264] on input "text" at bounding box center [1114, 268] width 253 height 30
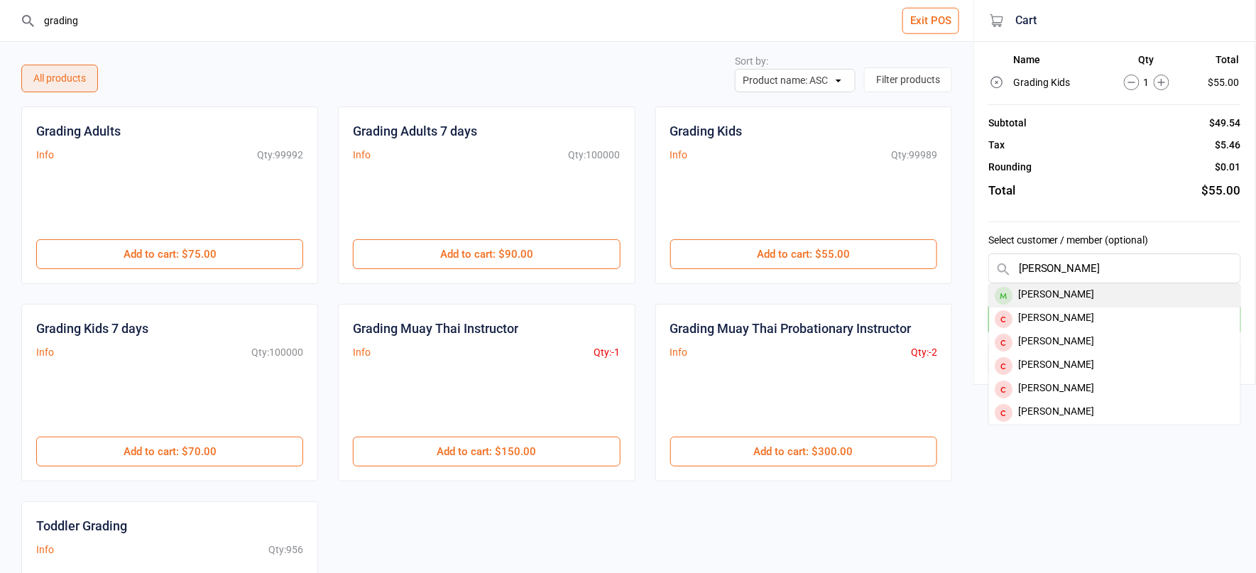
type input "[PERSON_NAME]"
click at [1084, 291] on div "[PERSON_NAME]" at bounding box center [1114, 295] width 251 height 23
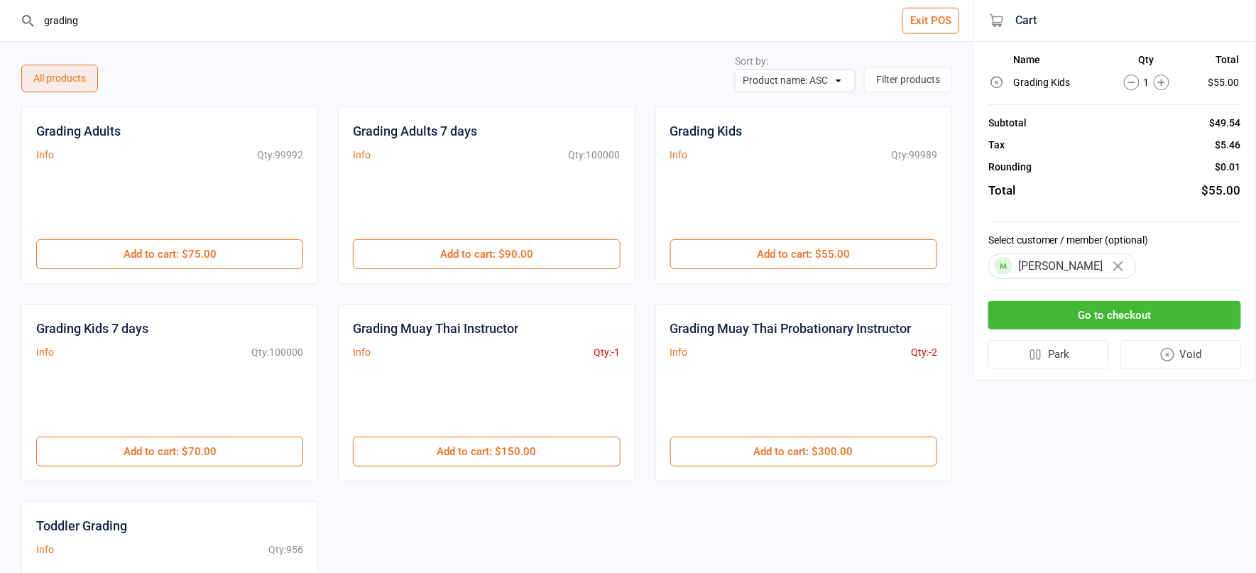
click at [1106, 312] on button "Go to checkout" at bounding box center [1114, 315] width 253 height 29
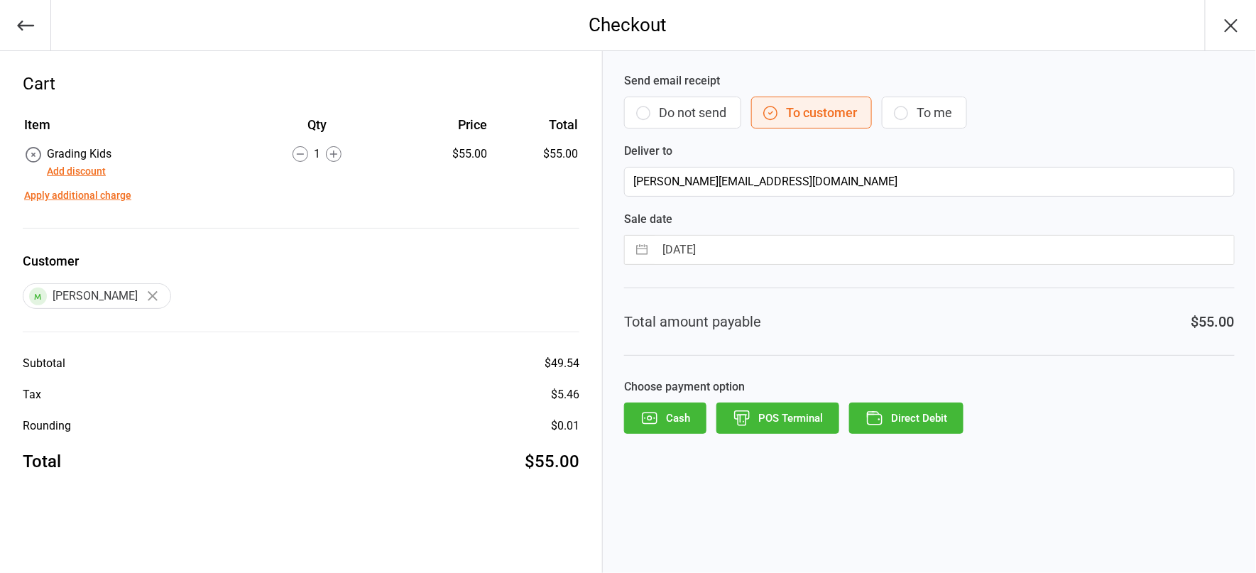
click at [672, 408] on button "Cash" at bounding box center [665, 417] width 82 height 31
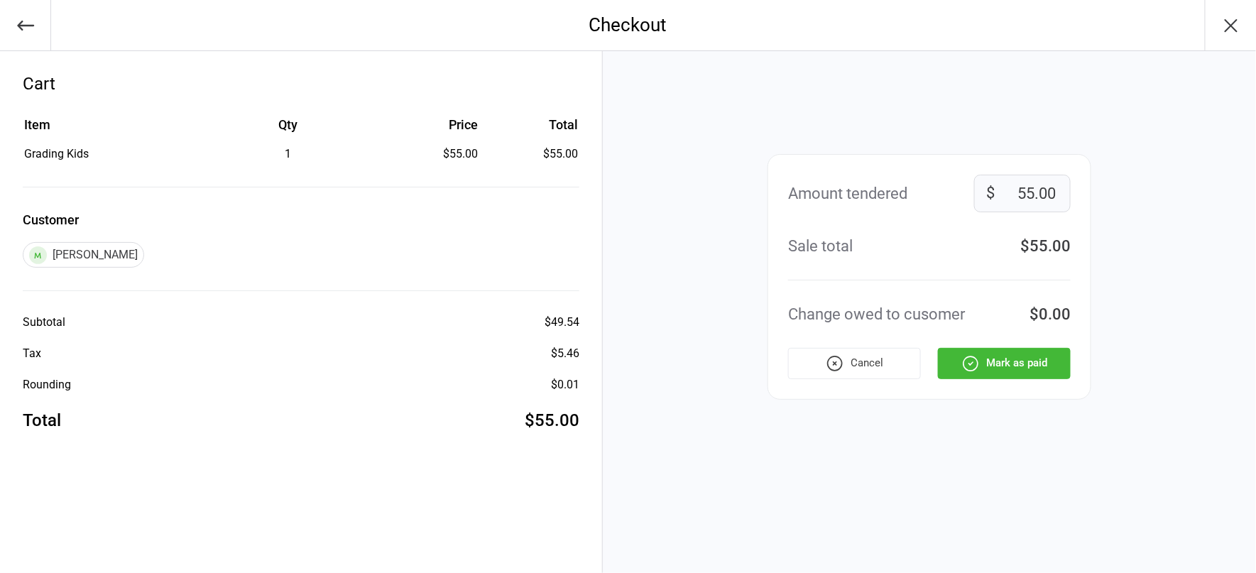
click at [1007, 362] on button "Mark as paid" at bounding box center [1004, 363] width 133 height 31
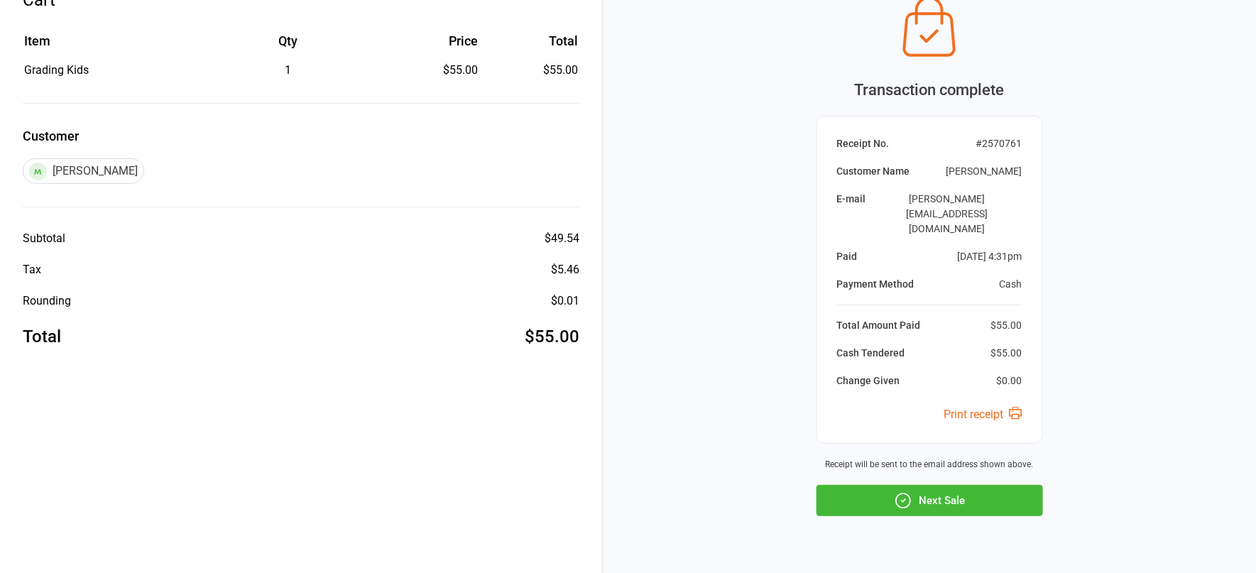
scroll to position [88, 0]
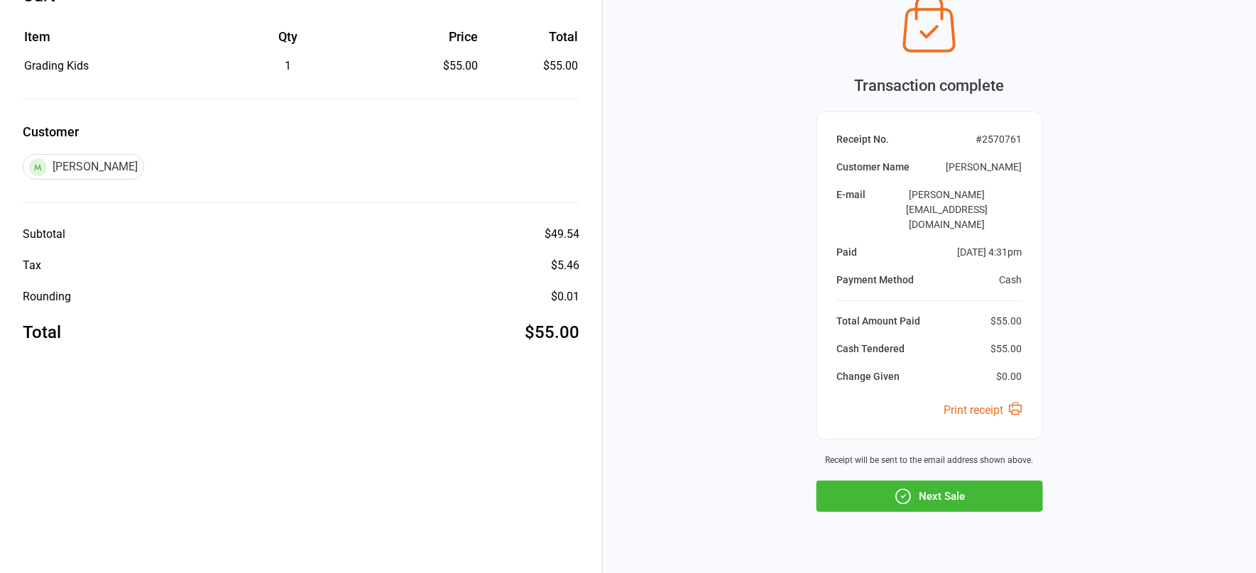
click at [975, 481] on button "Next Sale" at bounding box center [929, 496] width 226 height 31
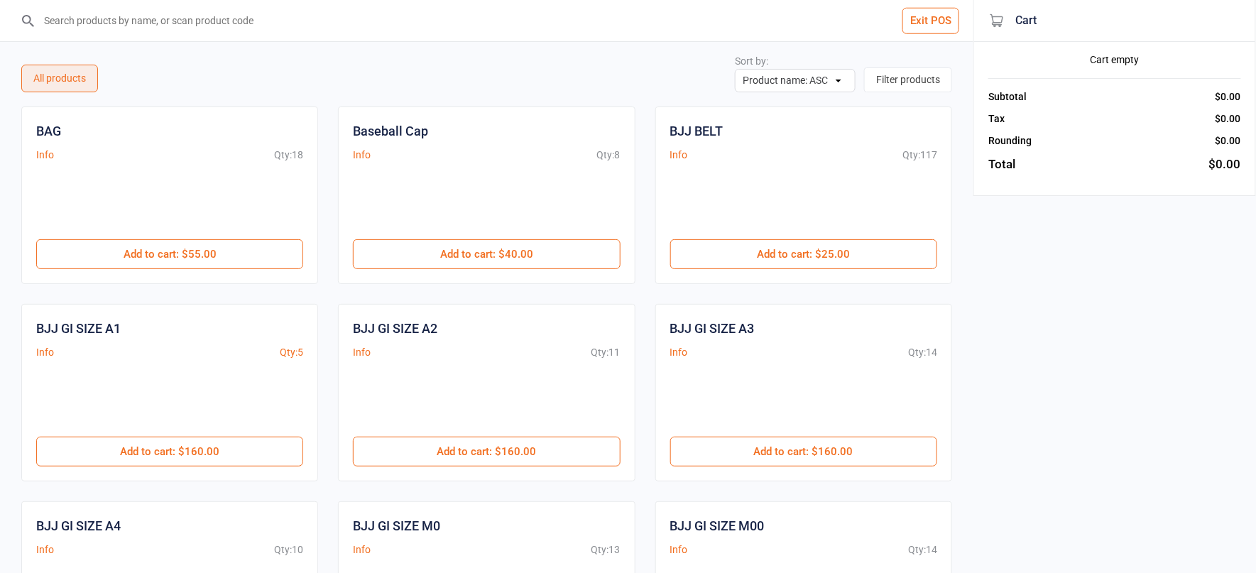
click at [182, 28] on input "search" at bounding box center [495, 20] width 916 height 41
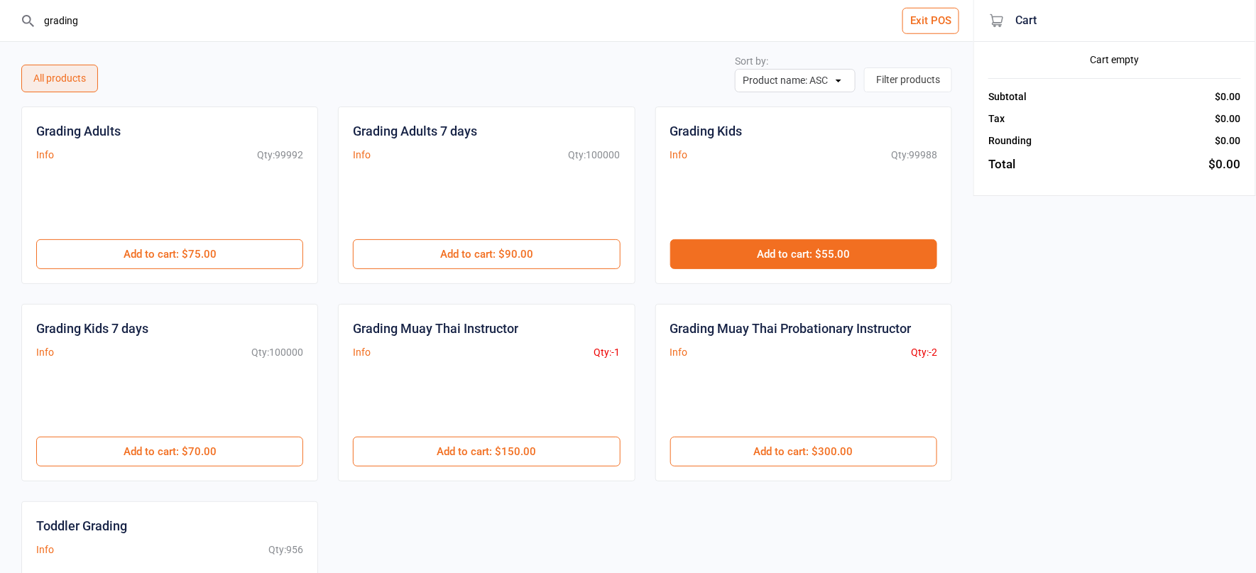
type input "grading"
click at [761, 248] on button "Add to cart : $55.00" at bounding box center [803, 254] width 267 height 30
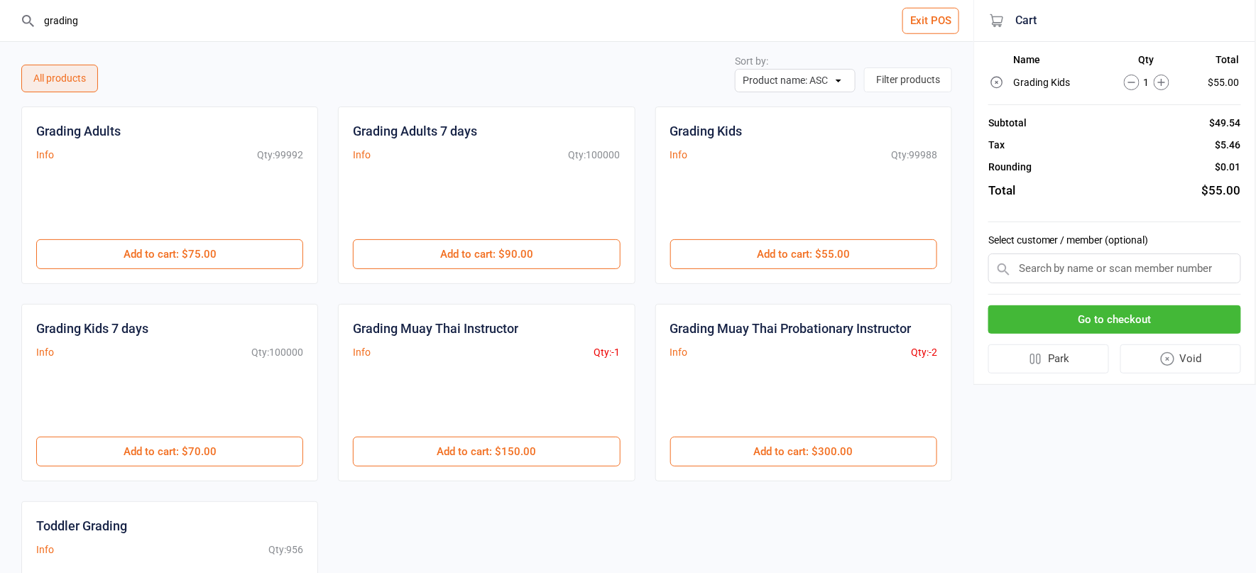
click at [1021, 259] on input "text" at bounding box center [1114, 268] width 253 height 30
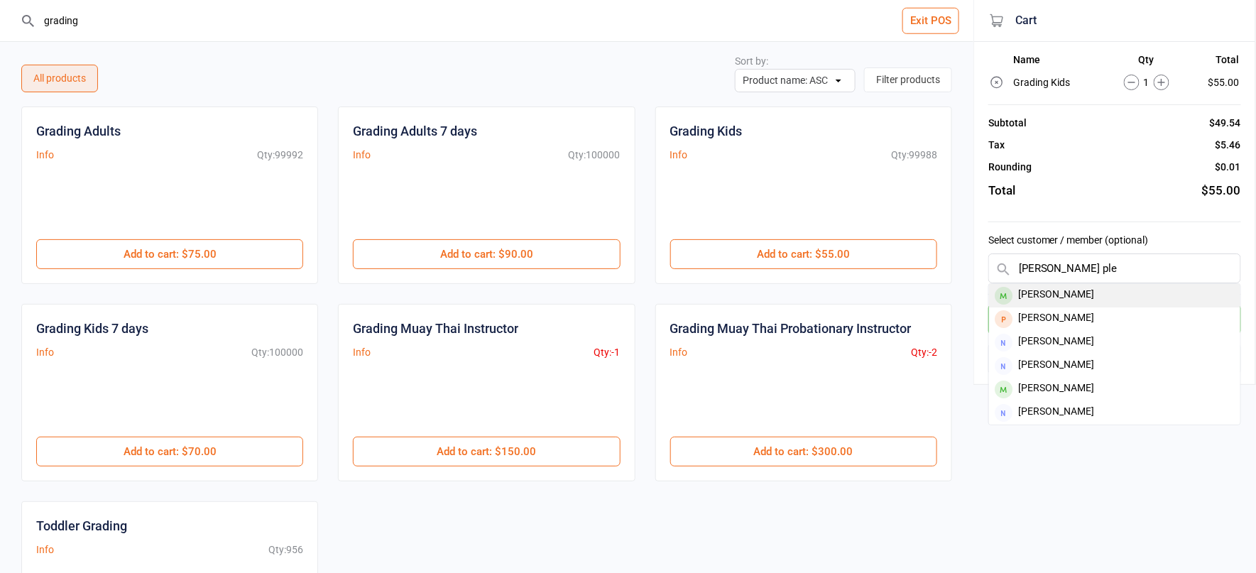
type input "[PERSON_NAME] ple"
click at [1121, 289] on div "[PERSON_NAME]" at bounding box center [1114, 295] width 251 height 23
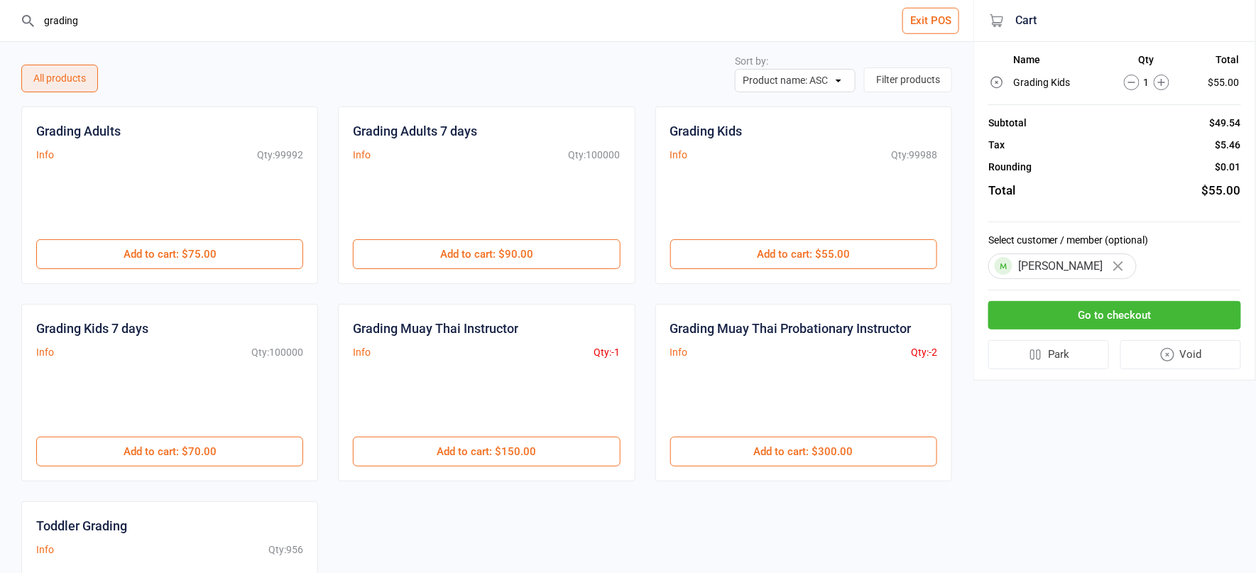
click at [1124, 314] on button "Go to checkout" at bounding box center [1114, 315] width 253 height 29
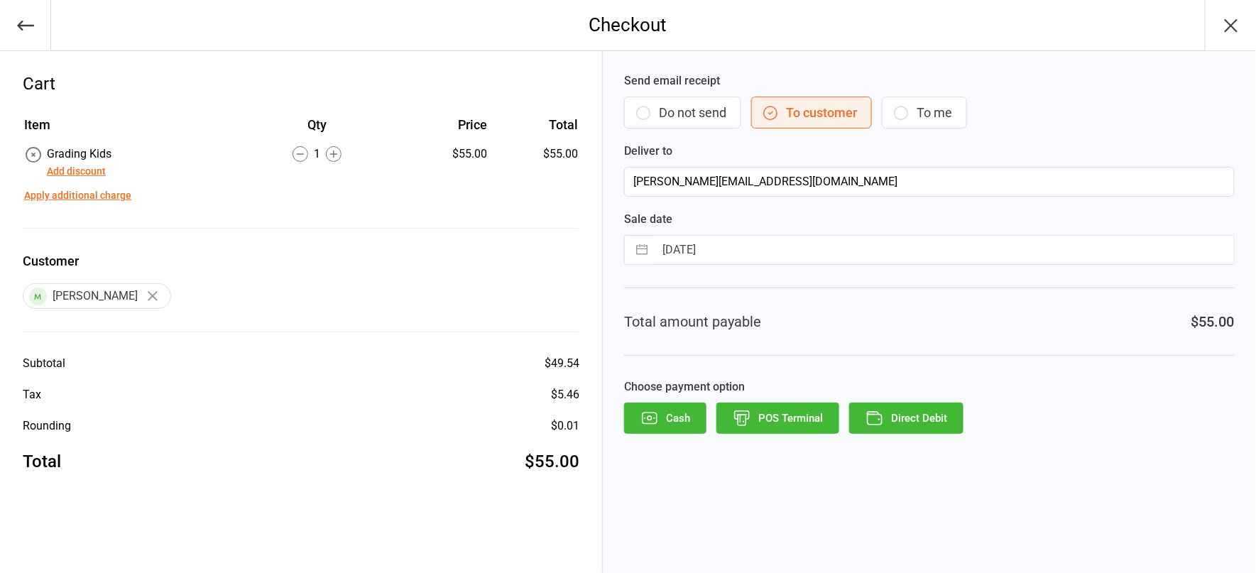
click at [671, 417] on button "Cash" at bounding box center [665, 417] width 82 height 31
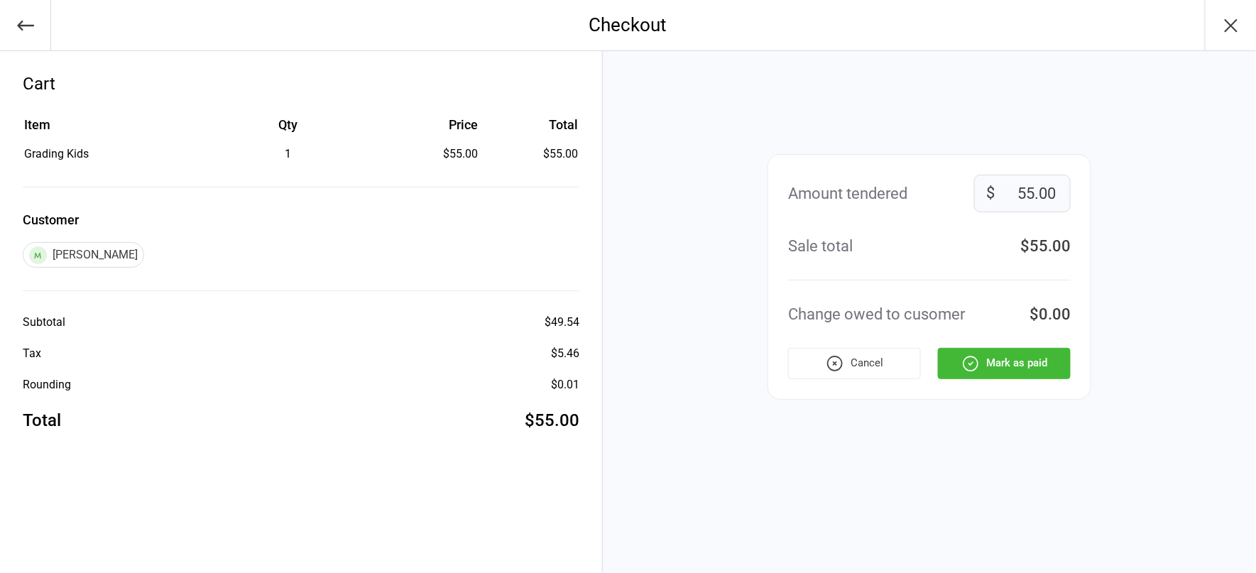
click at [989, 370] on button "Mark as paid" at bounding box center [1004, 363] width 133 height 31
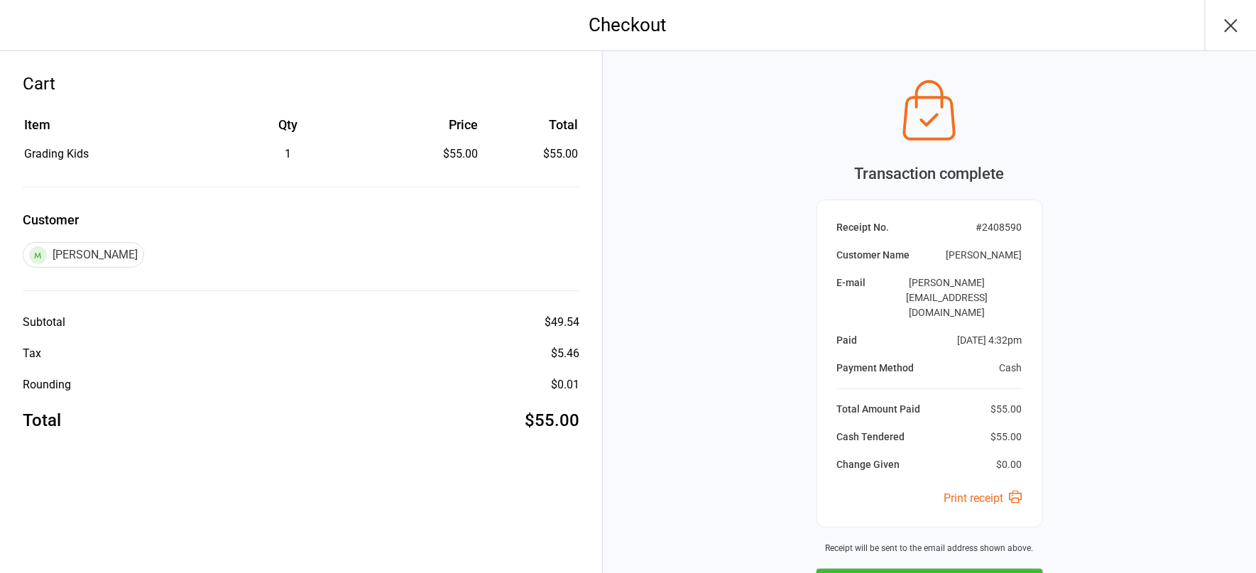
click at [979, 569] on button "Next Sale" at bounding box center [929, 584] width 226 height 31
